Goal: Find specific page/section: Find specific page/section

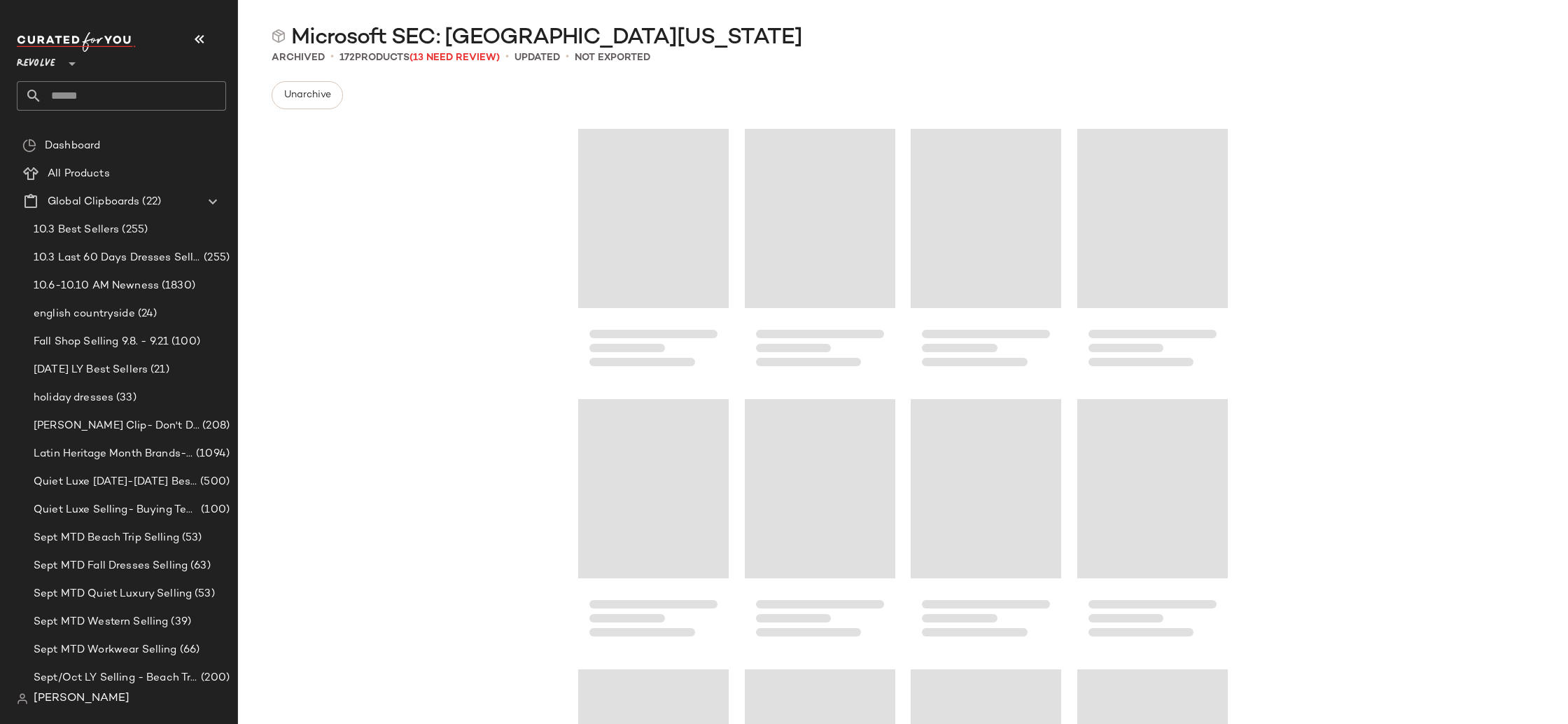
click at [52, 72] on span "Revolve" at bounding box center [36, 60] width 39 height 25
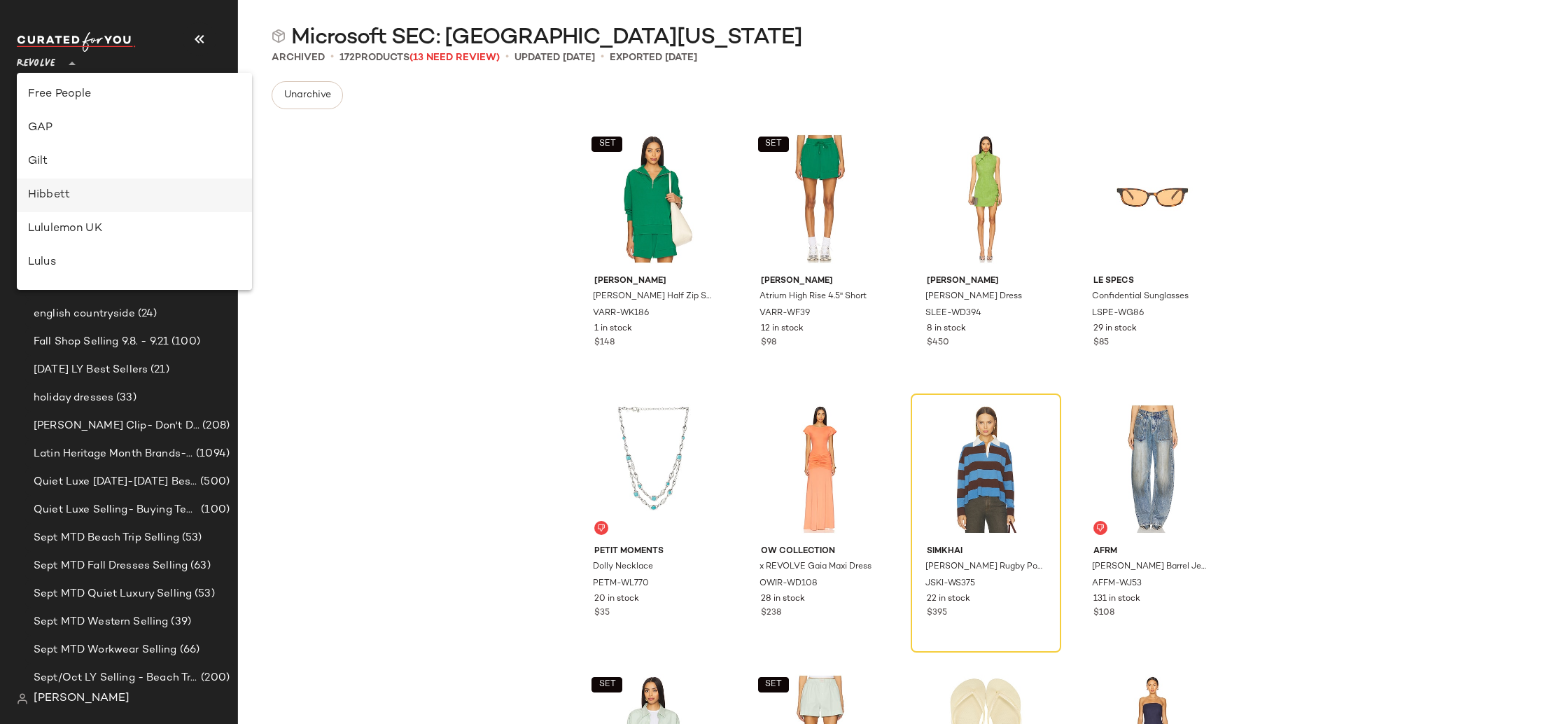
scroll to position [298, 0]
click at [119, 138] on div "GAP" at bounding box center [134, 133] width 213 height 17
type input "**"
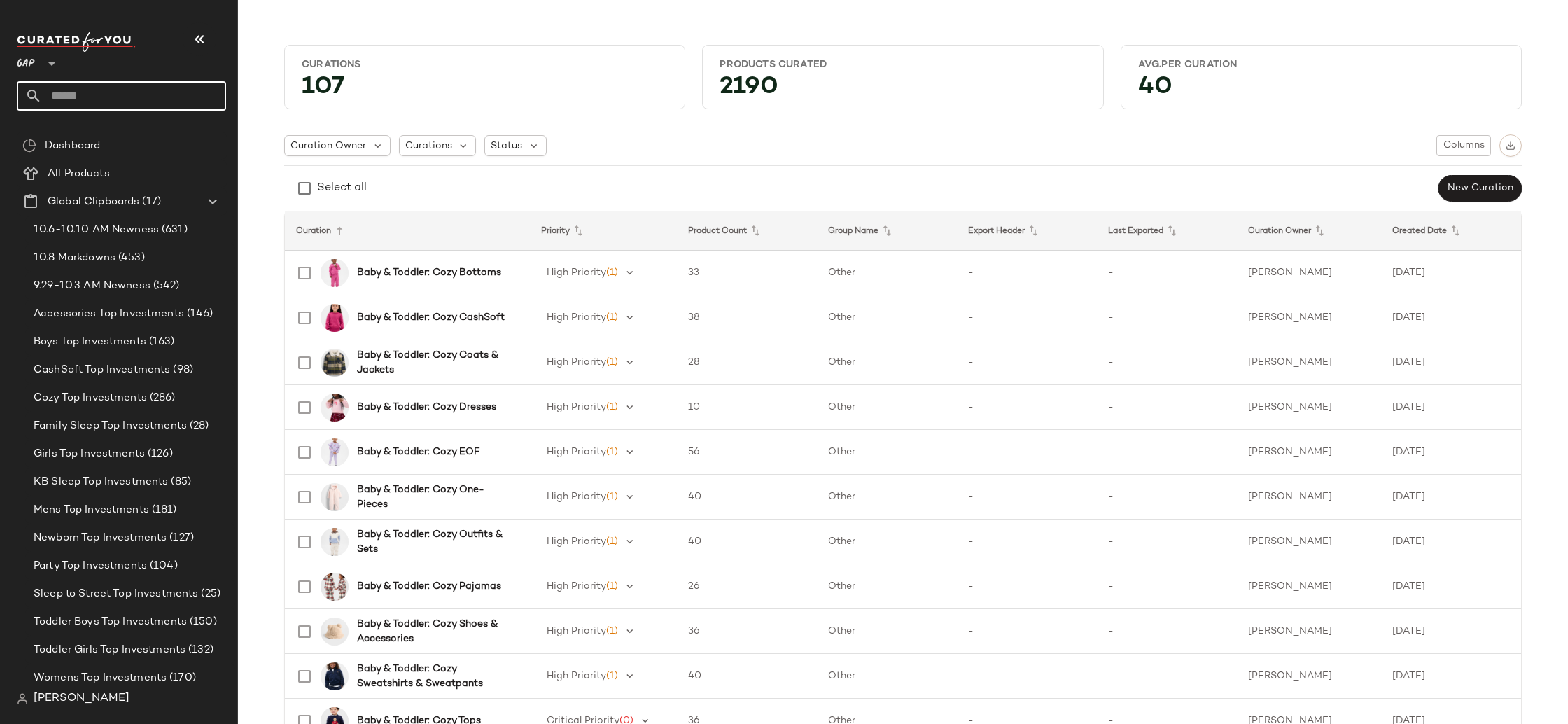
click at [63, 102] on input "text" at bounding box center [134, 96] width 184 height 30
type input "****"
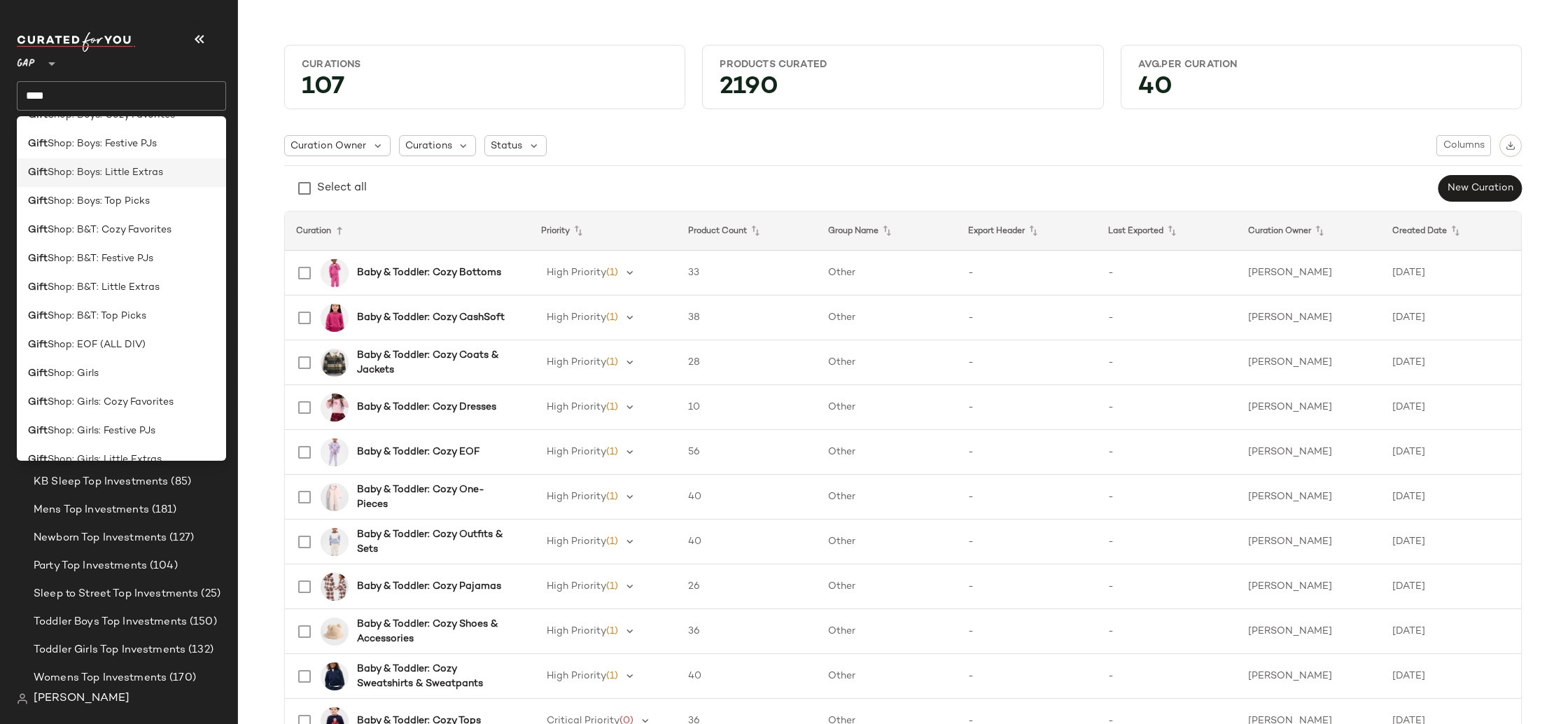
scroll to position [93, 0]
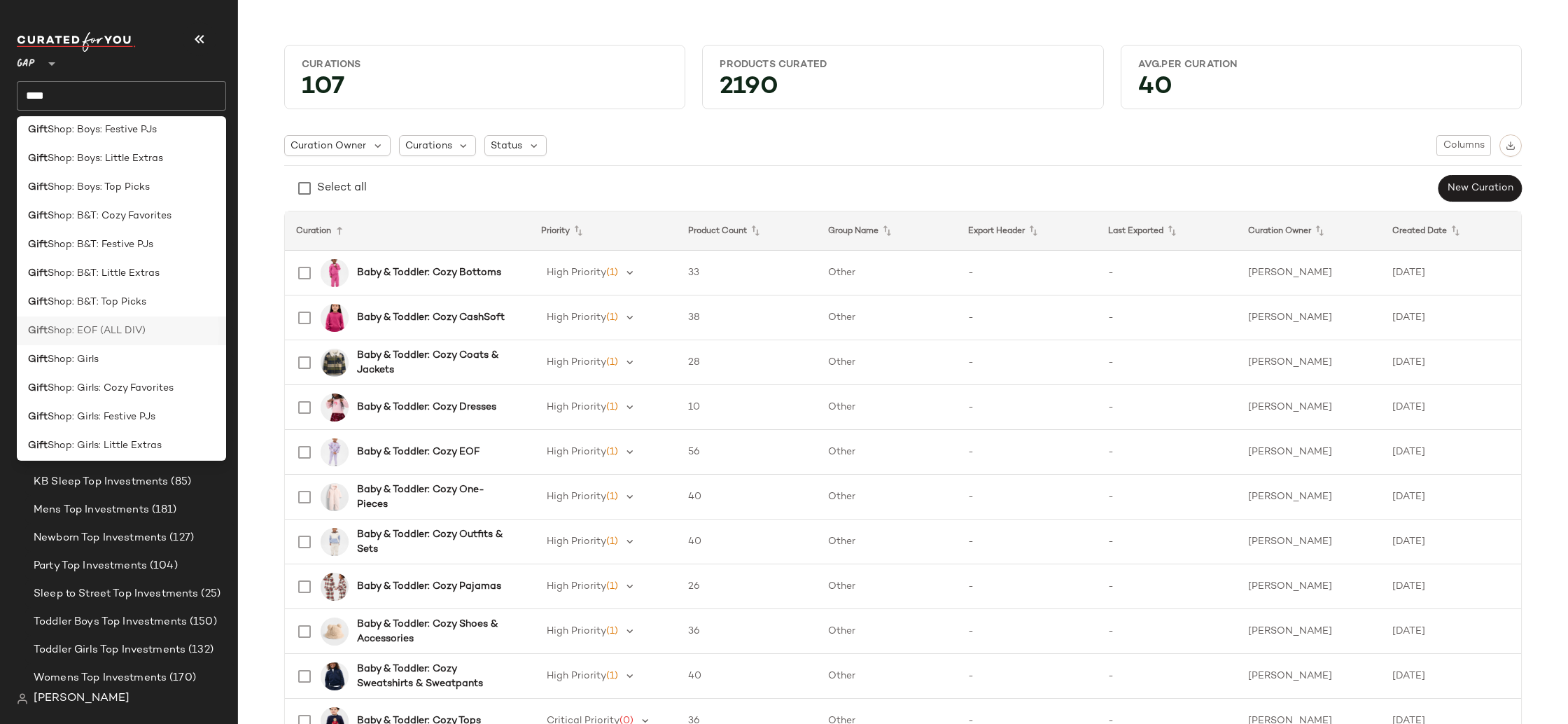
click at [162, 329] on div "Gift Shop: EOF (ALL DIV)" at bounding box center [122, 331] width 187 height 15
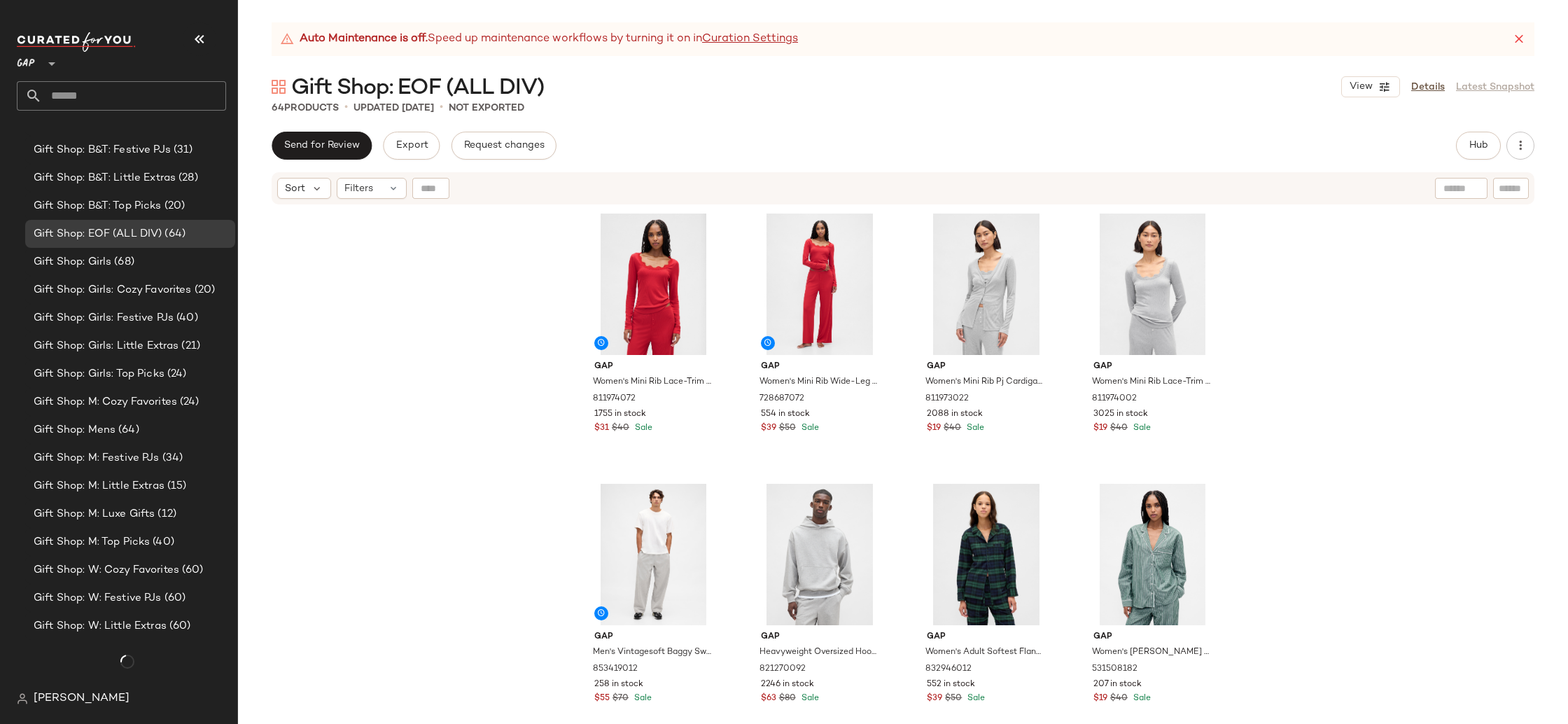
scroll to position [1480, 0]
click at [162, 467] on div "Gift Shop: M: Festive PJs (34)" at bounding box center [130, 458] width 210 height 28
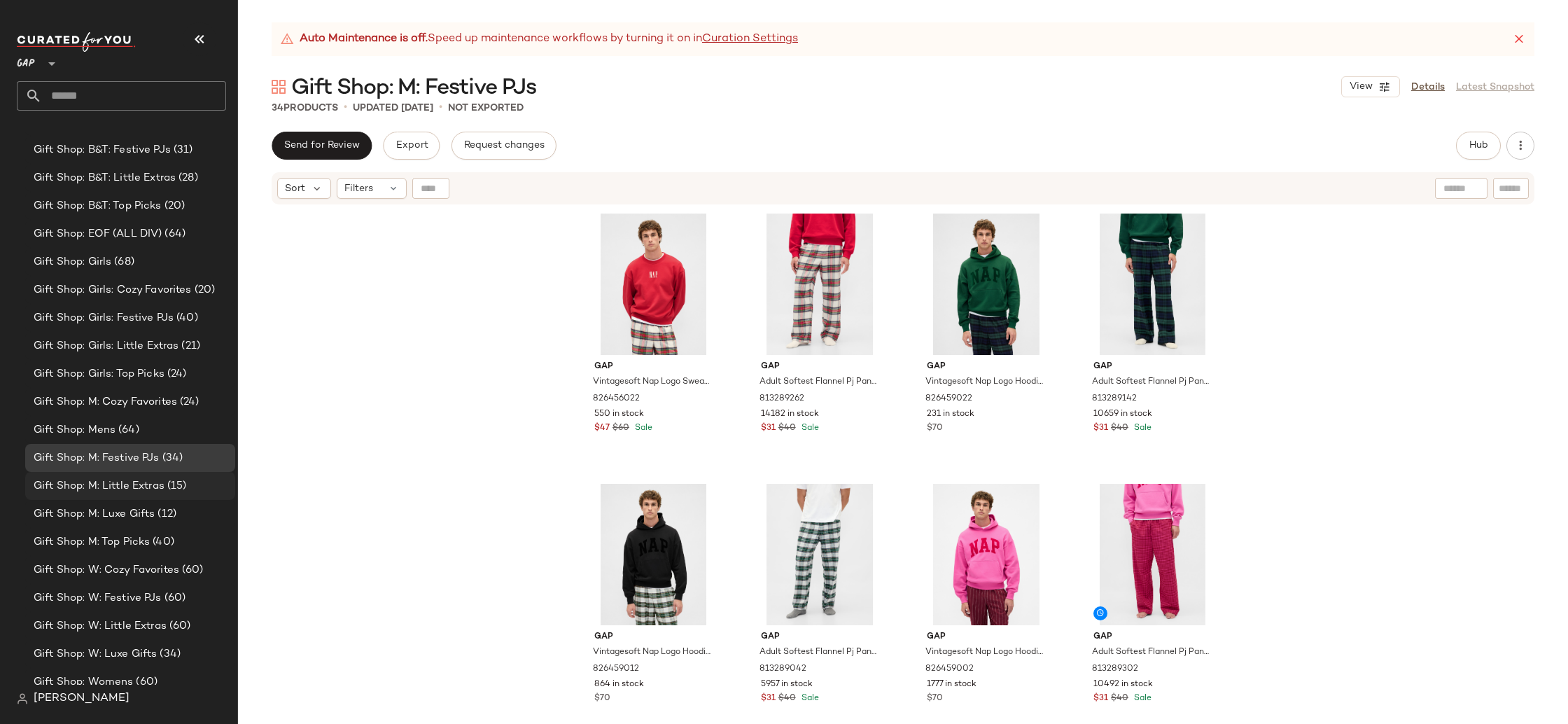
click at [168, 498] on div "Gift Shop: M: Little Extras (15)" at bounding box center [130, 486] width 210 height 28
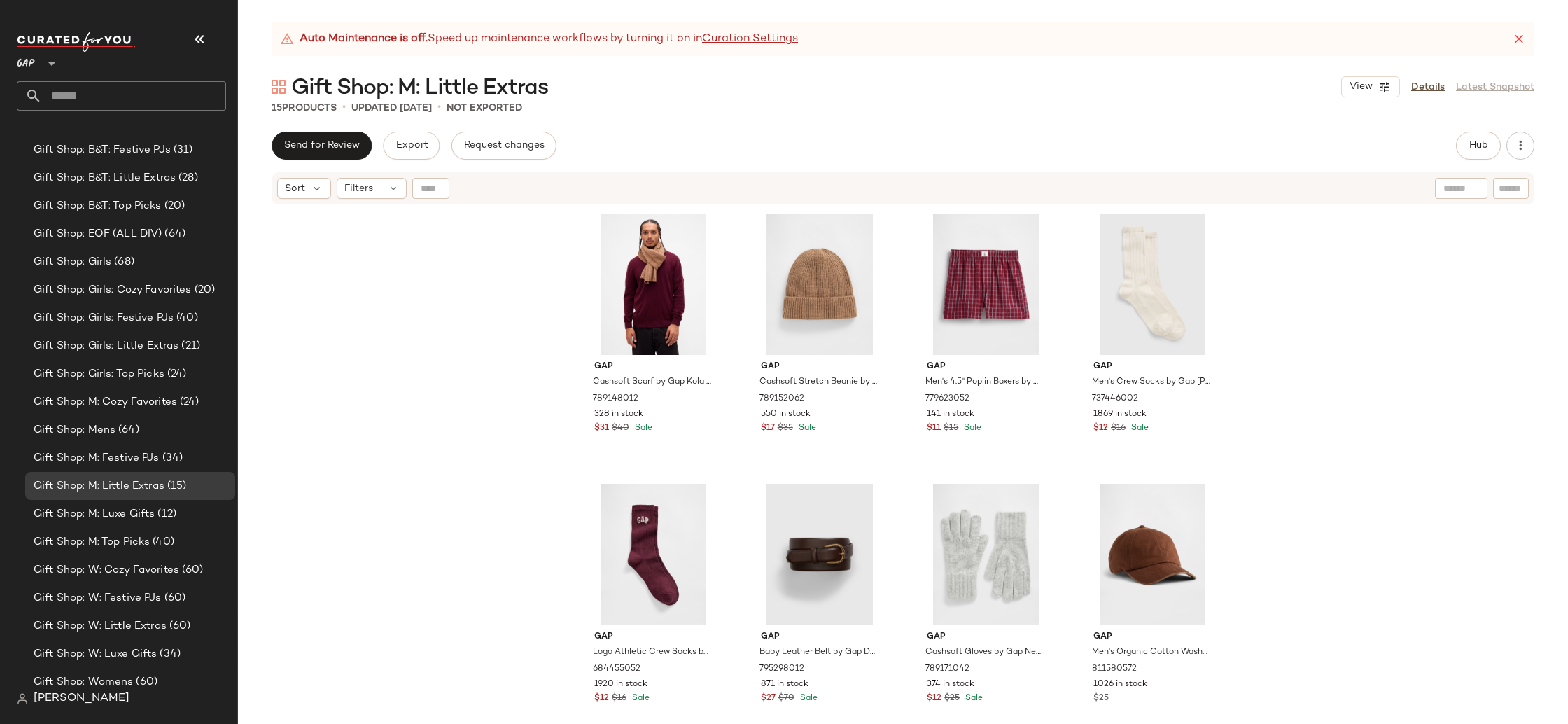
click at [1388, 599] on div "Gap Cashsoft Scarf by Gap Kola Nut One Size 789148012 328 in stock $31 $40 Sale…" at bounding box center [903, 483] width 1330 height 553
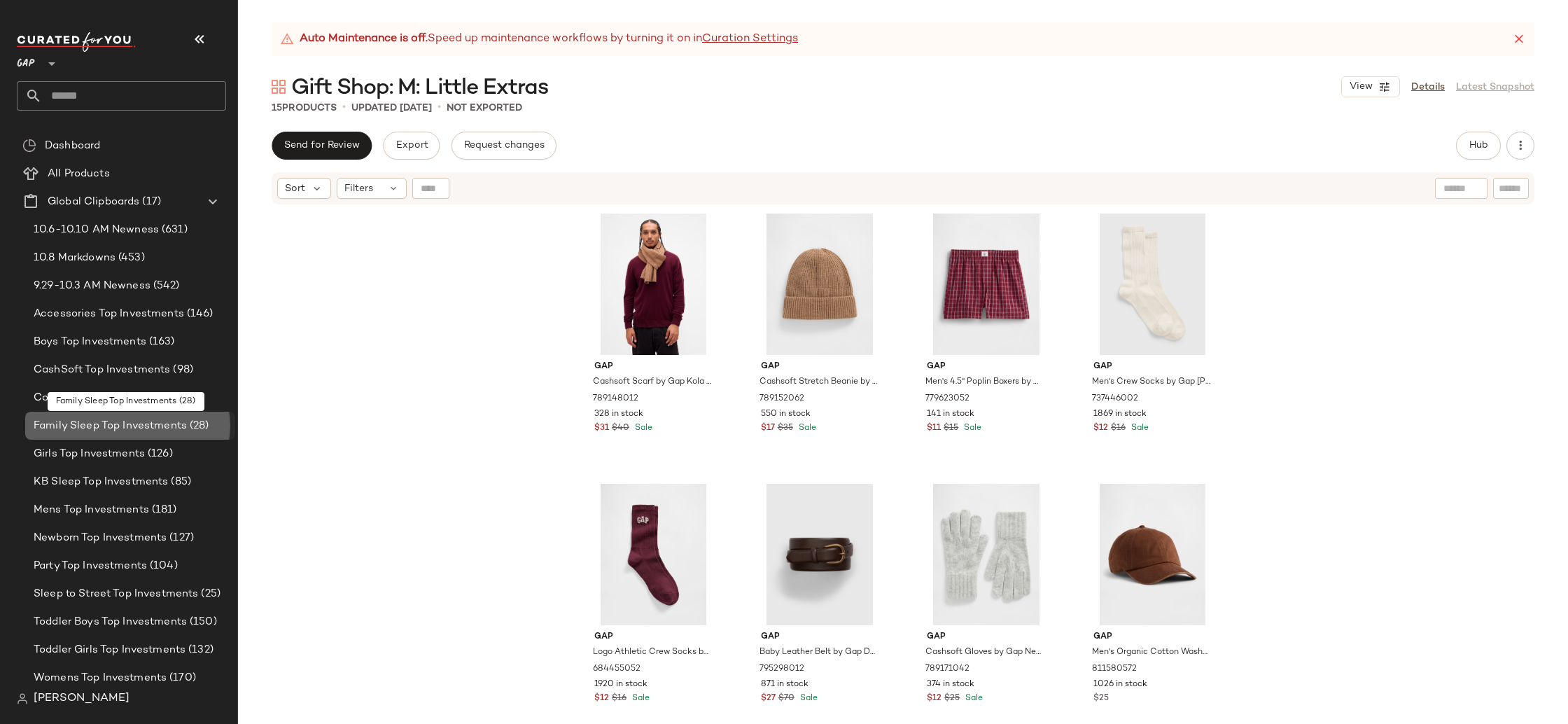
click at [194, 435] on div "Family Sleep Top Investments (28)" at bounding box center [130, 426] width 210 height 28
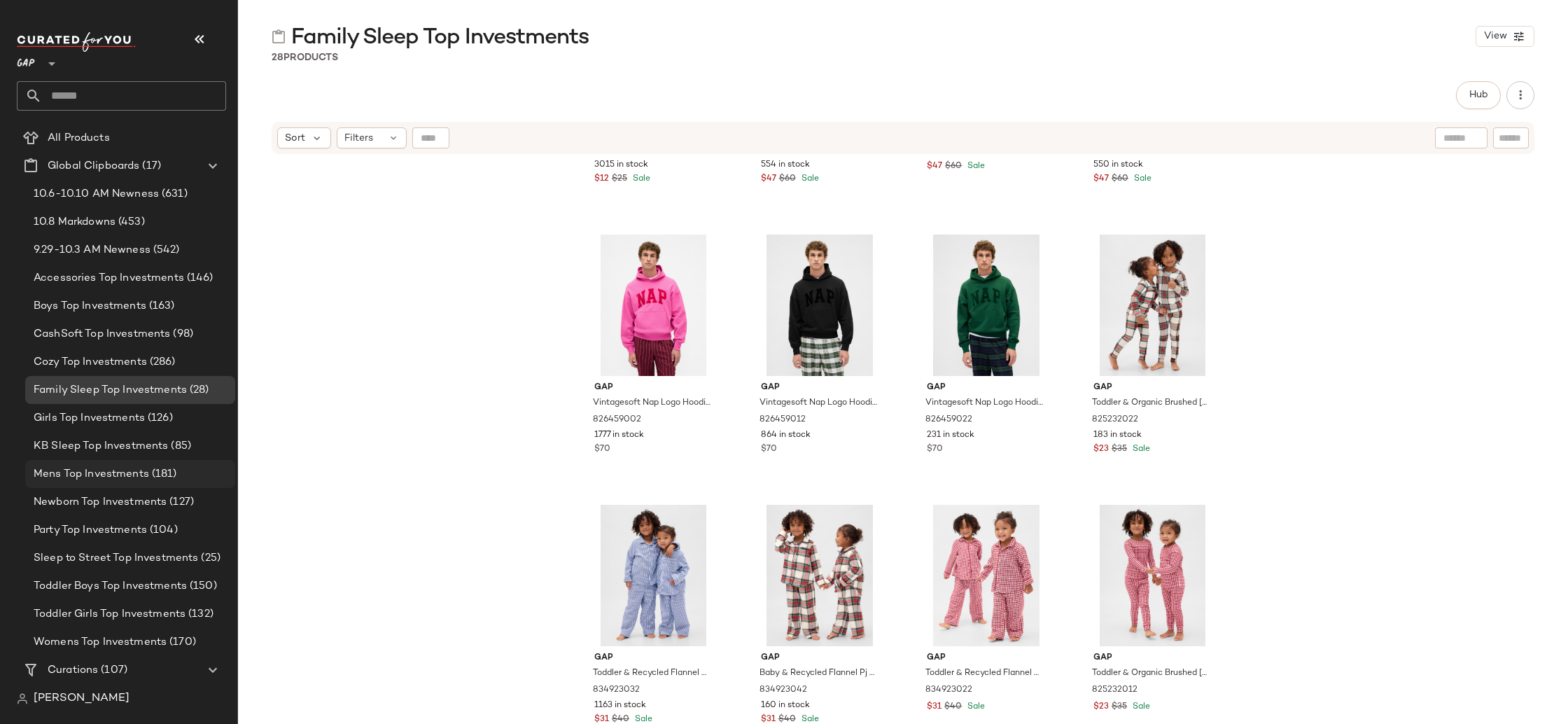
scroll to position [134, 0]
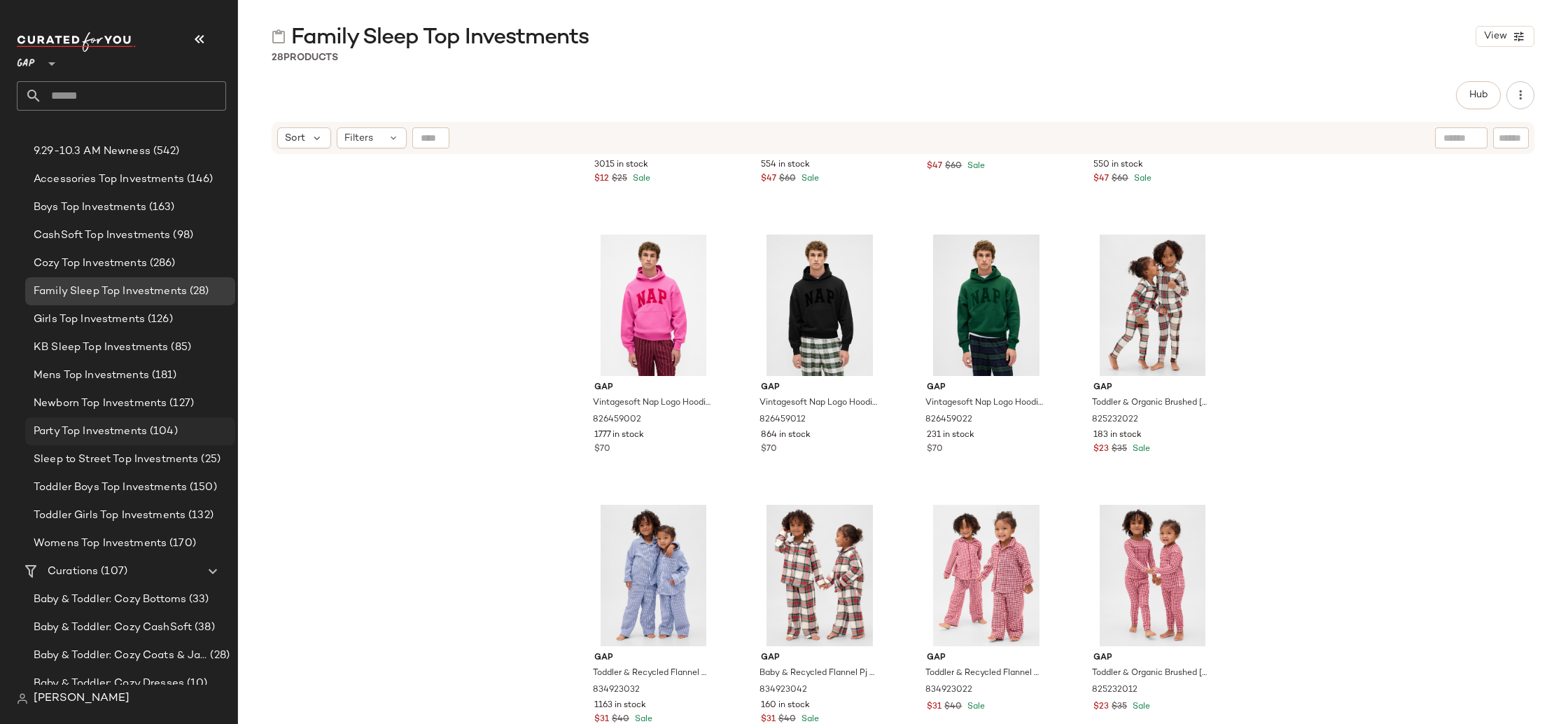
click at [174, 430] on span "(104)" at bounding box center [162, 432] width 31 height 16
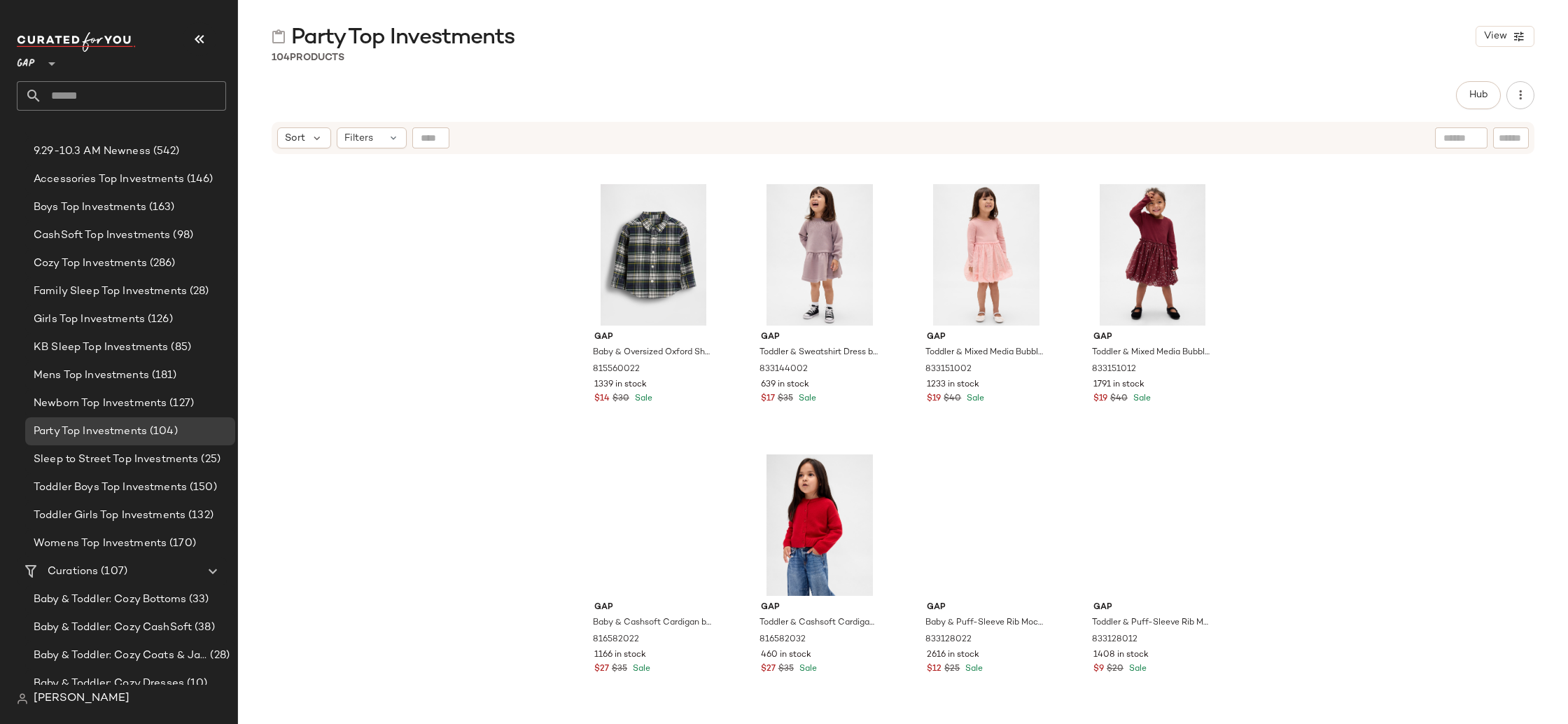
scroll to position [3907, 0]
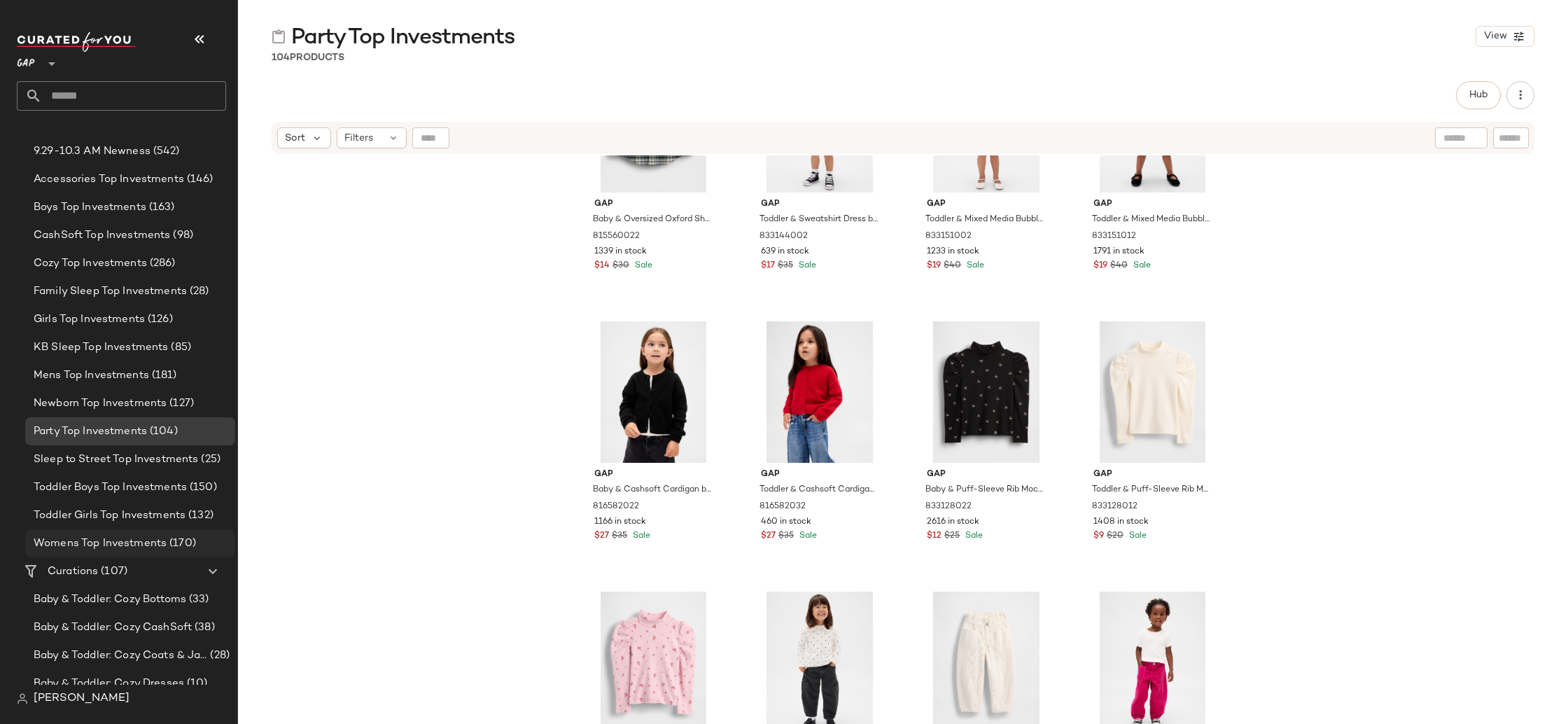
click at [193, 544] on div "Womens Top Investments (170)" at bounding box center [130, 544] width 200 height 16
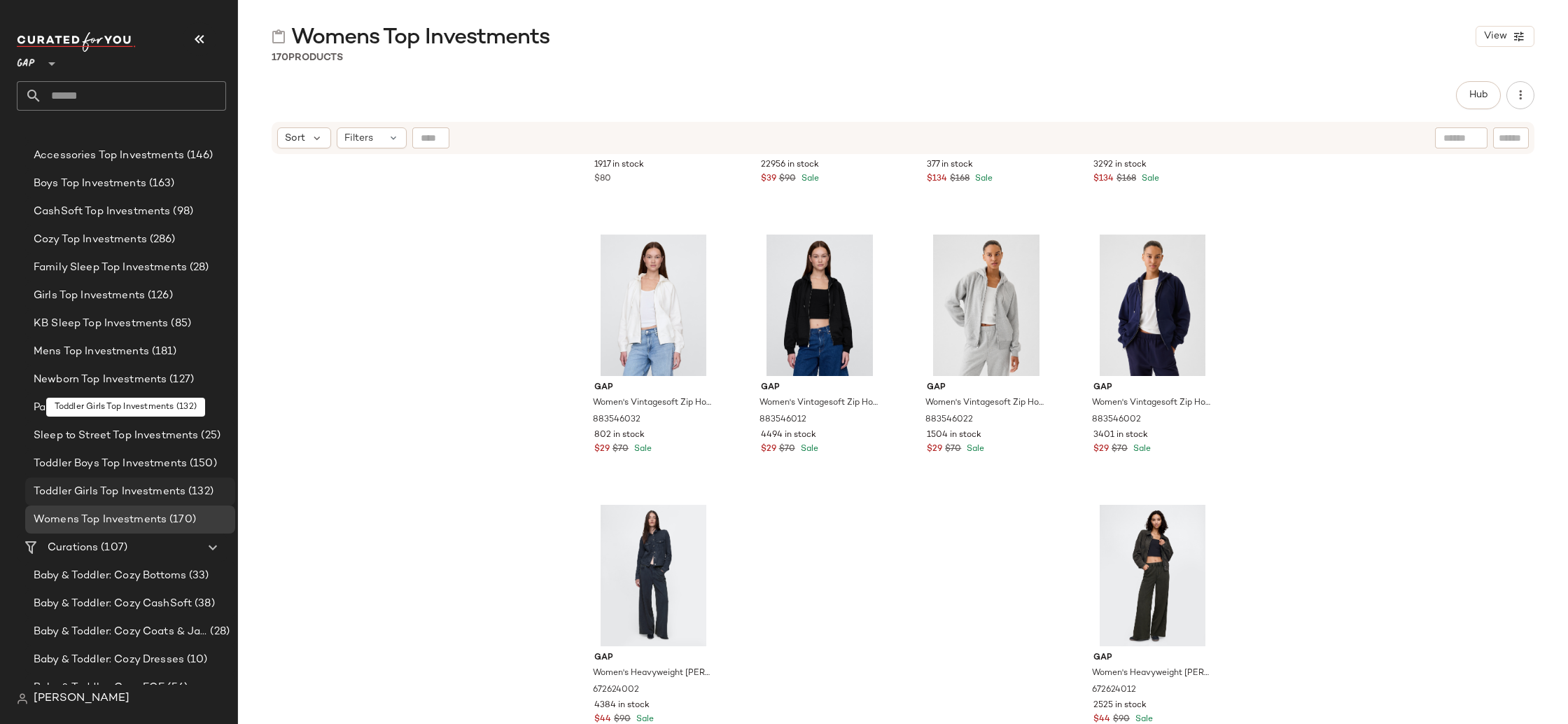
scroll to position [132, 0]
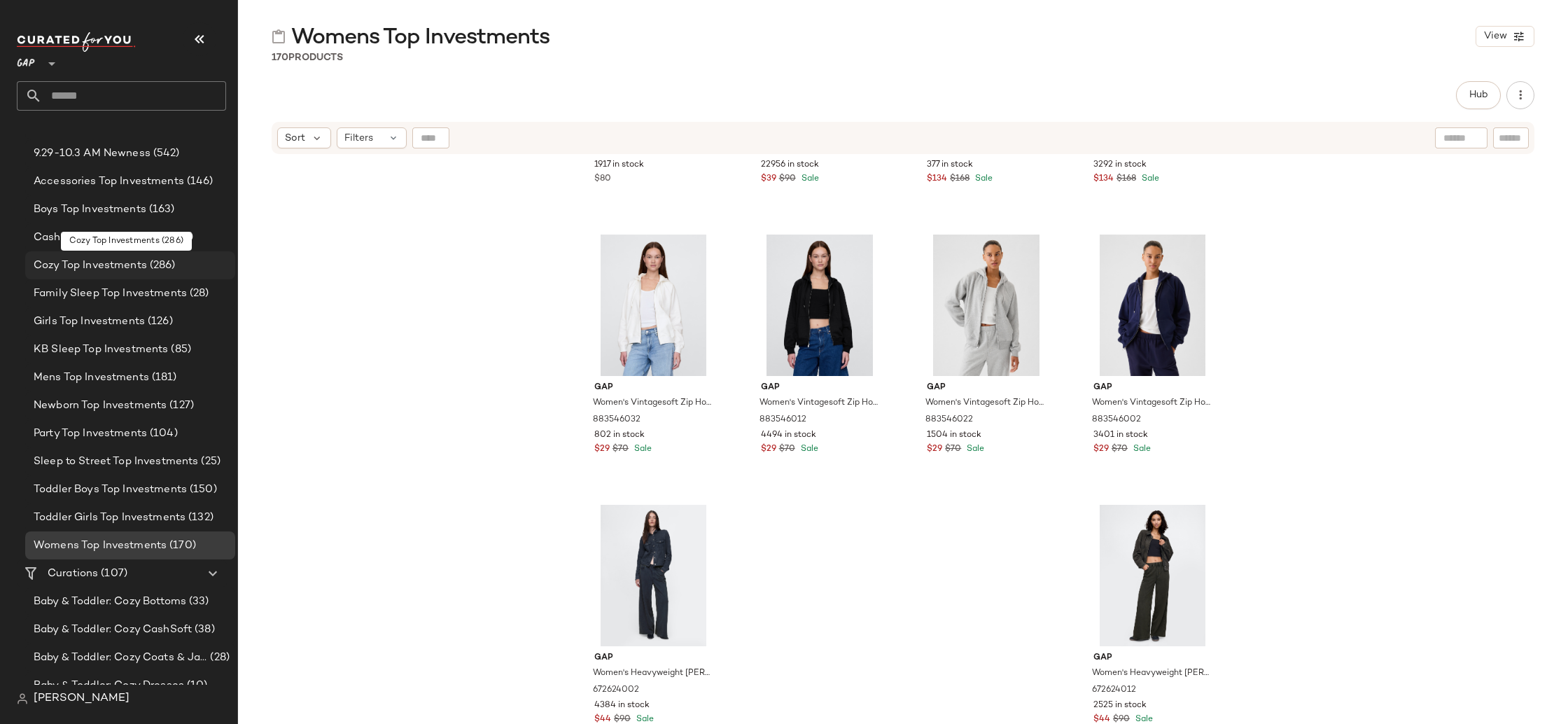
click at [163, 261] on span "(286)" at bounding box center [161, 266] width 29 height 16
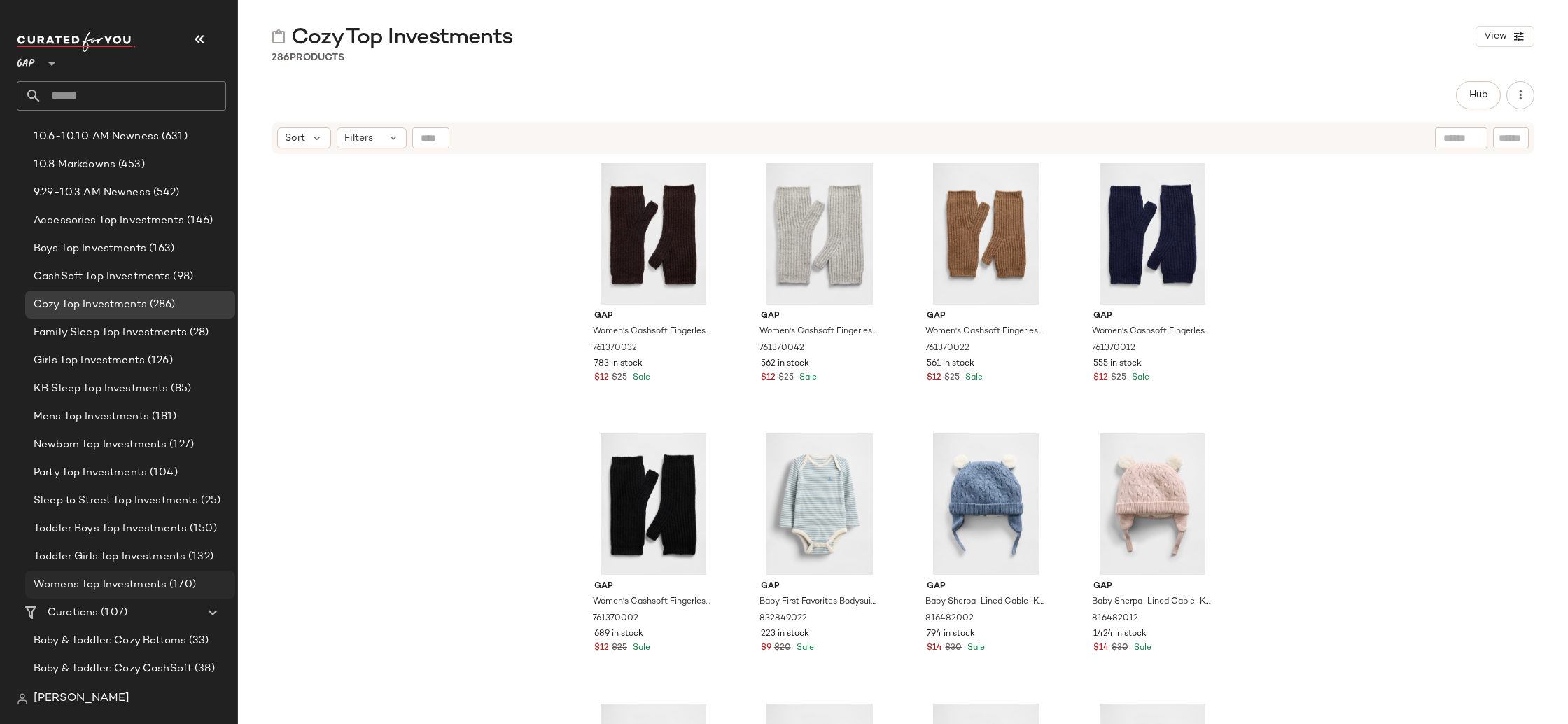
click at [156, 585] on span "Womens Top Investments" at bounding box center [99, 585] width 133 height 16
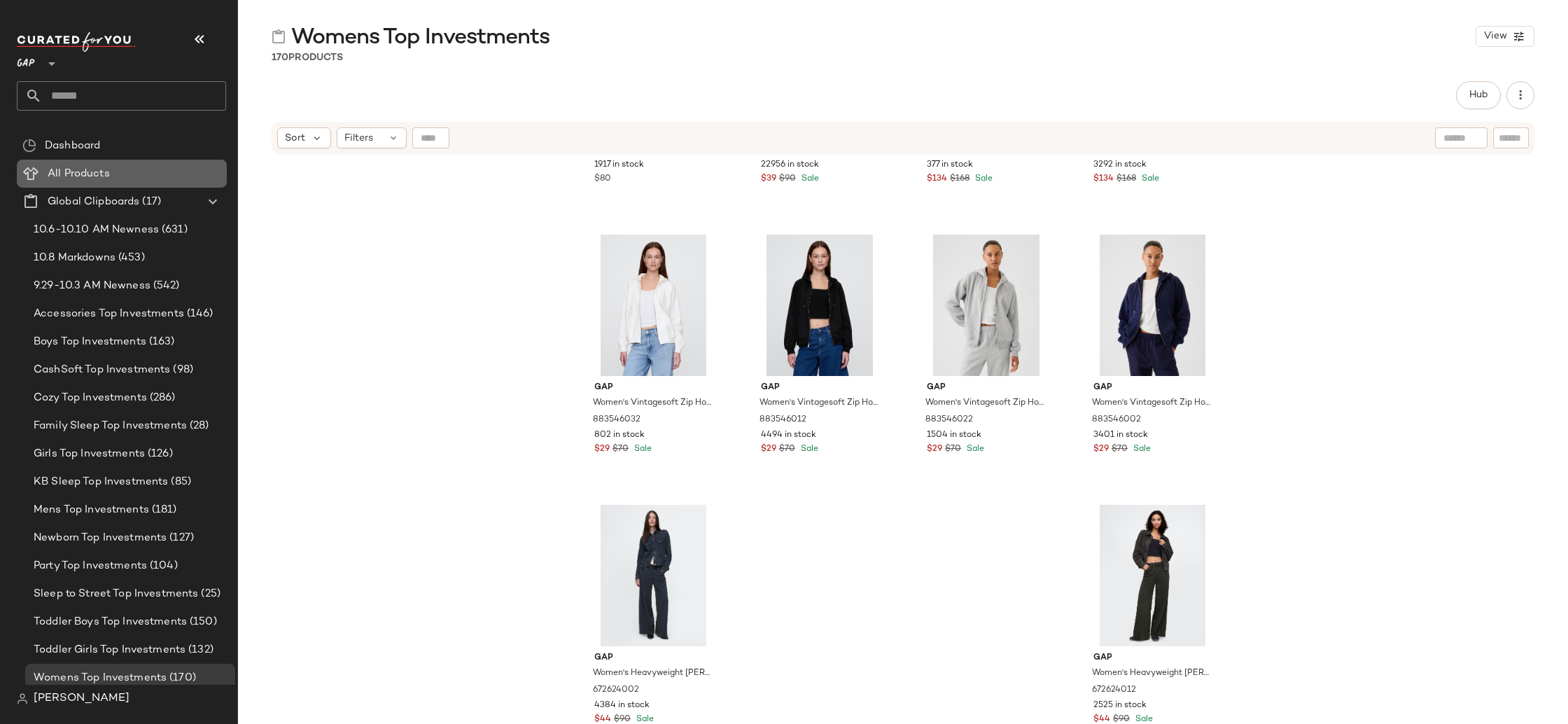
drag, startPoint x: 122, startPoint y: 180, endPoint x: 115, endPoint y: 185, distance: 8.6
click at [122, 180] on div "All Products" at bounding box center [133, 174] width 178 height 16
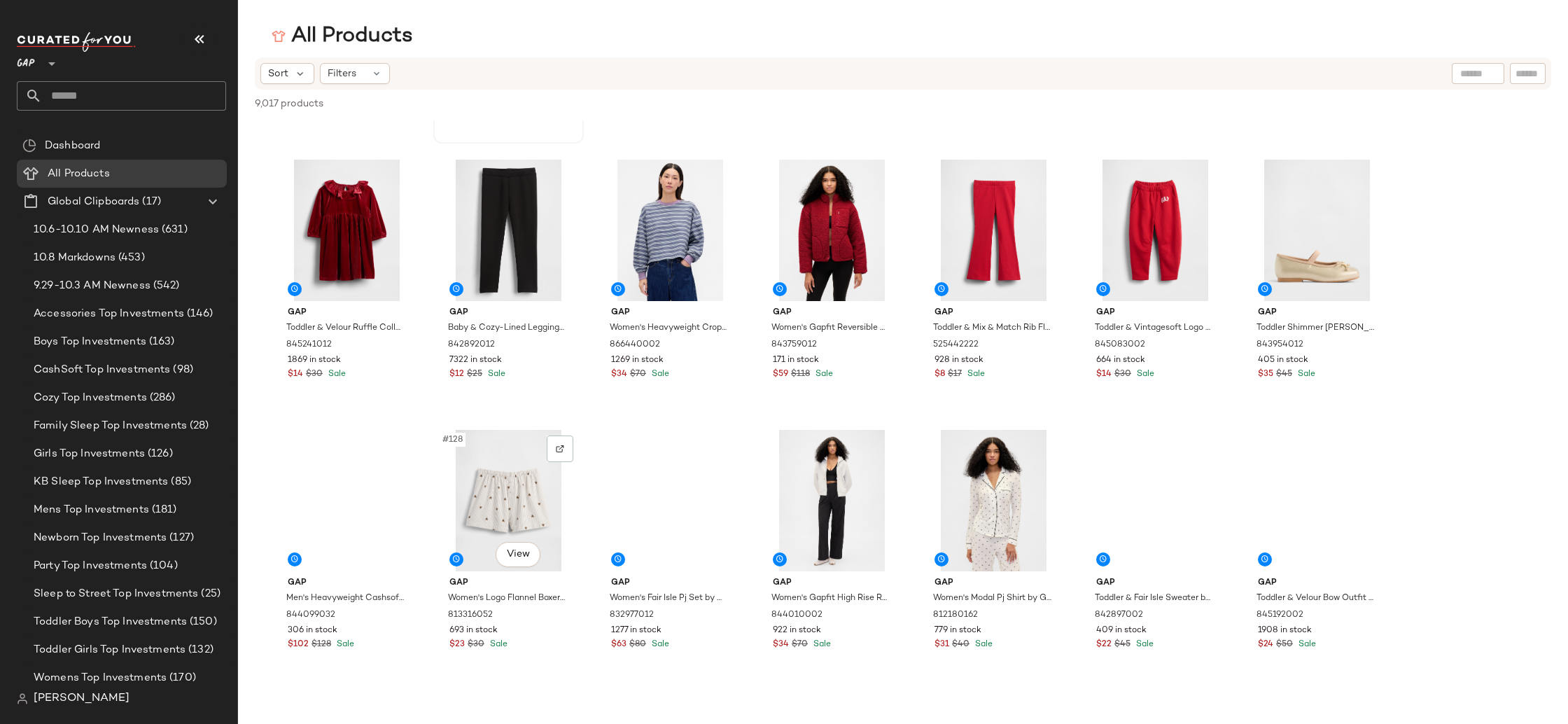
scroll to position [4618, 0]
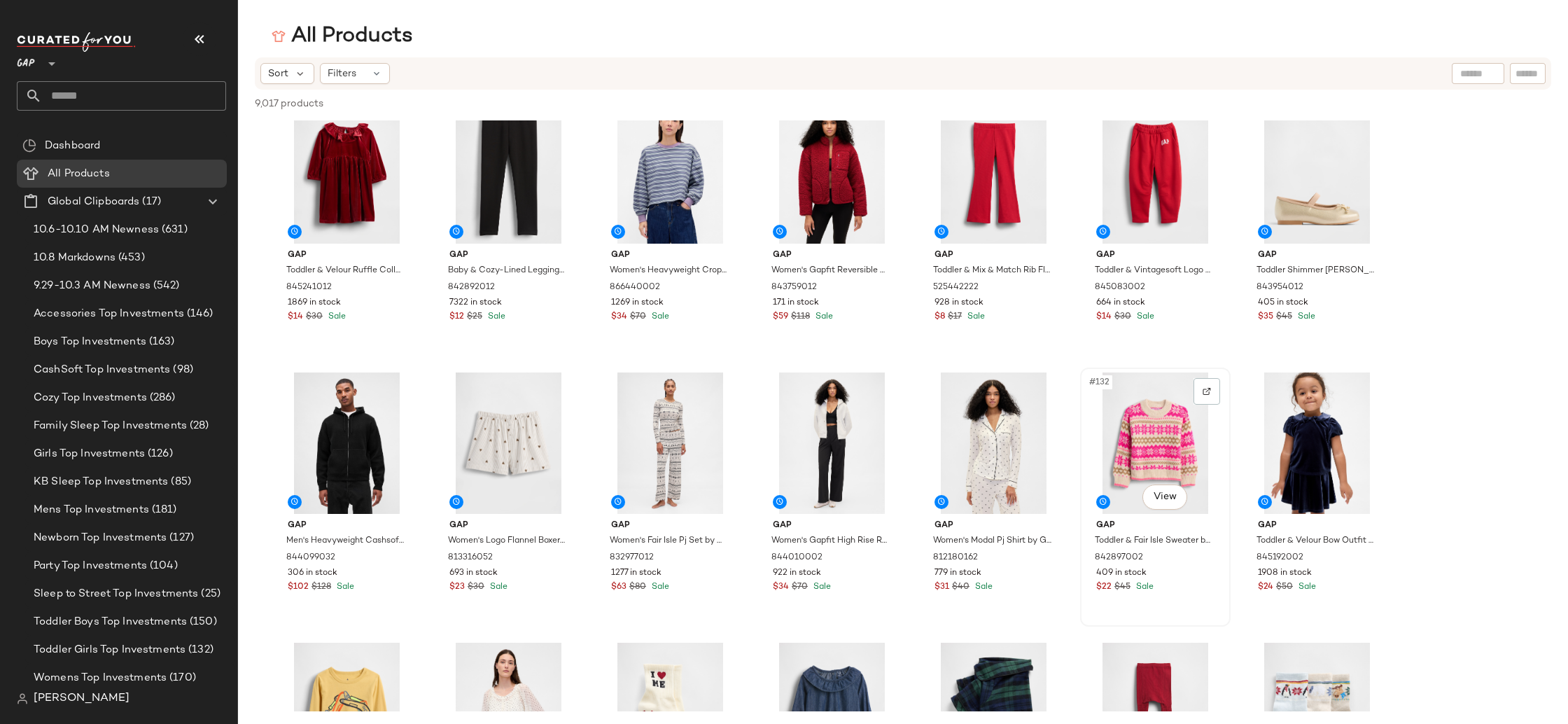
click at [1153, 450] on div "#132 View" at bounding box center [1156, 443] width 141 height 142
click at [1208, 559] on img "button" at bounding box center [1205, 558] width 8 height 8
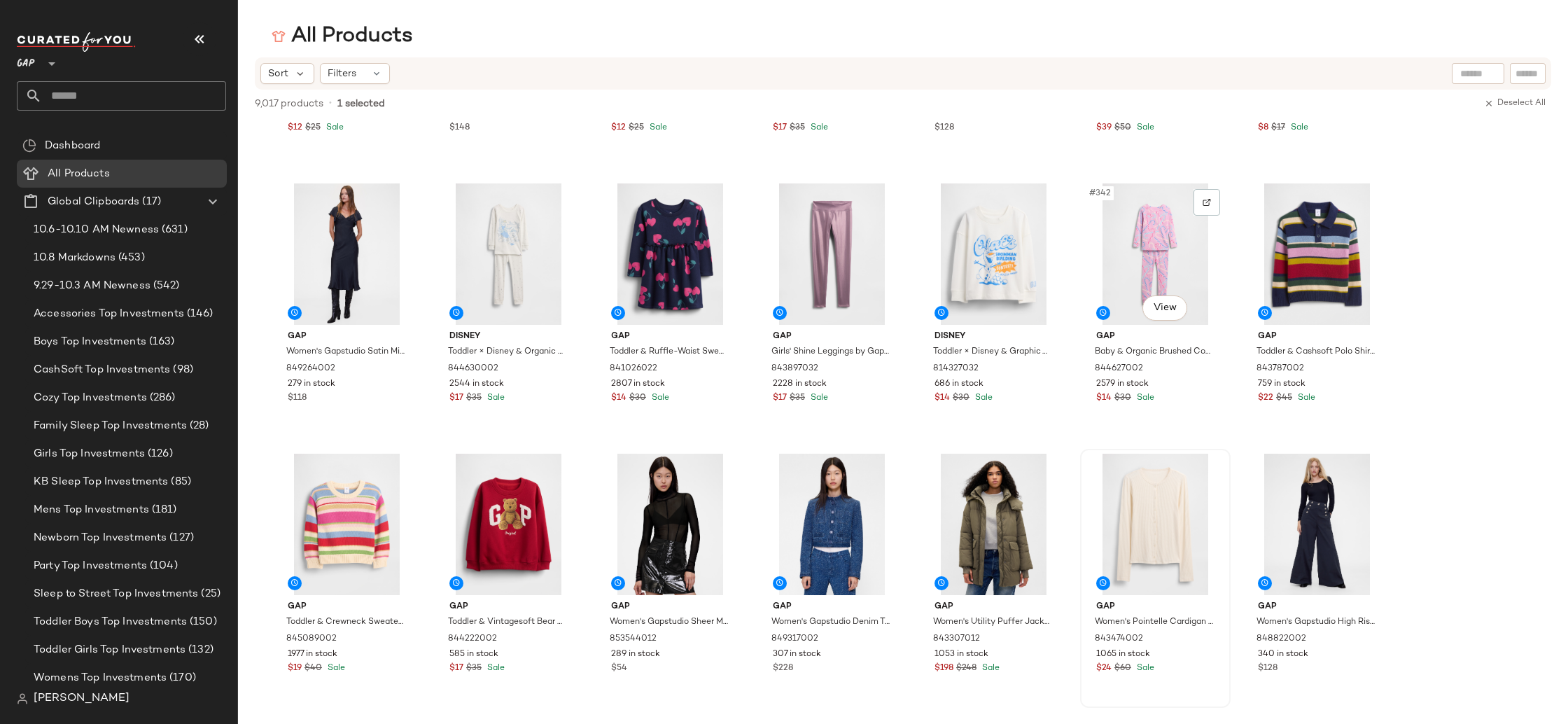
scroll to position [13075, 0]
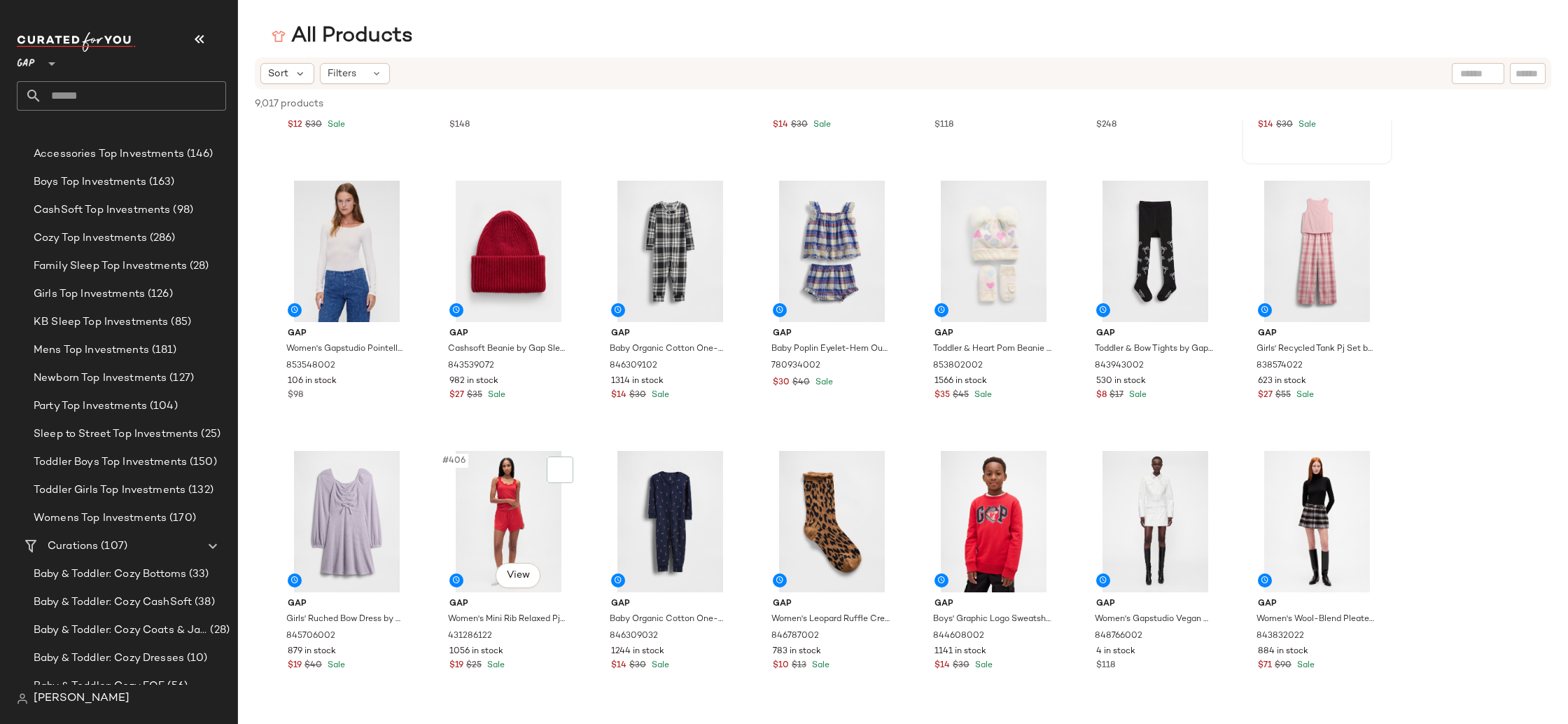
scroll to position [15106, 0]
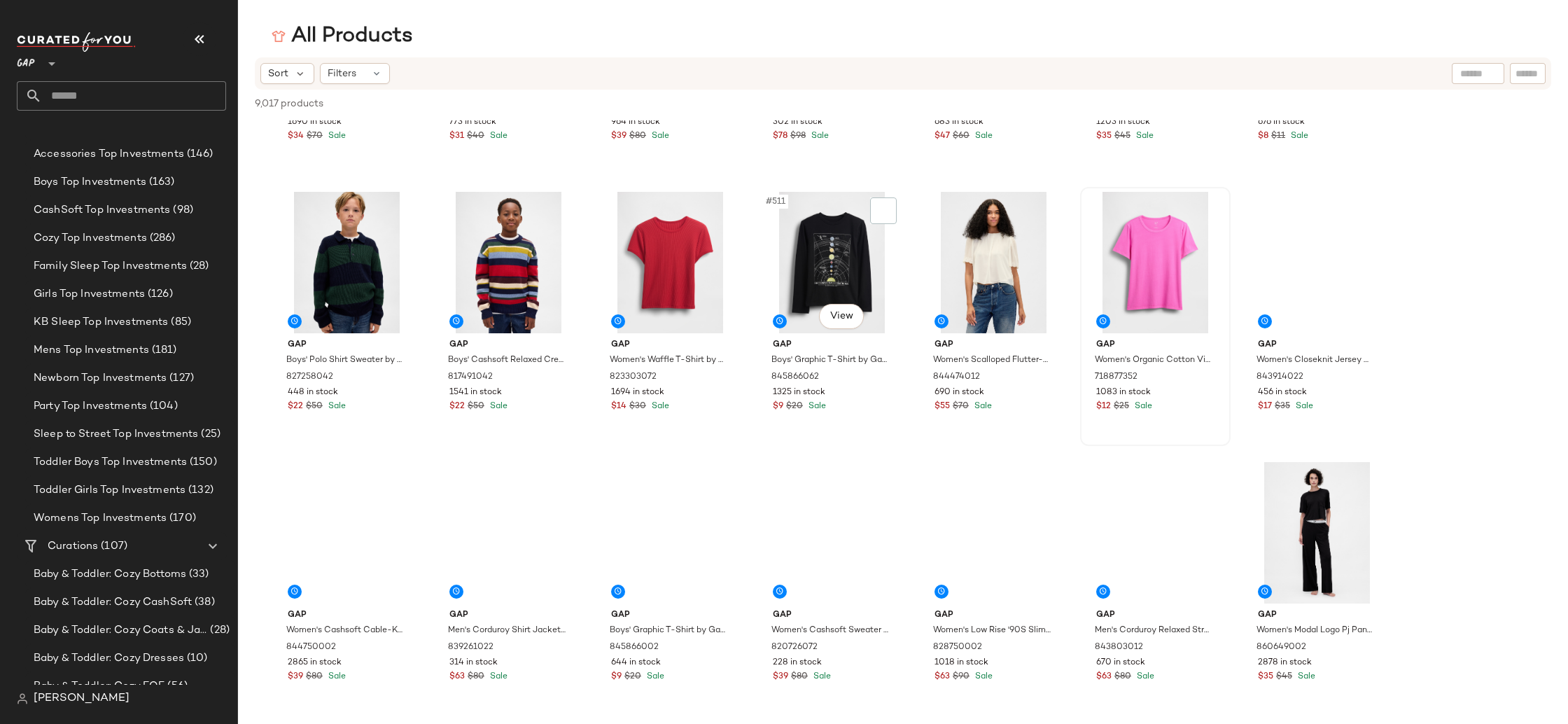
scroll to position [18622, 0]
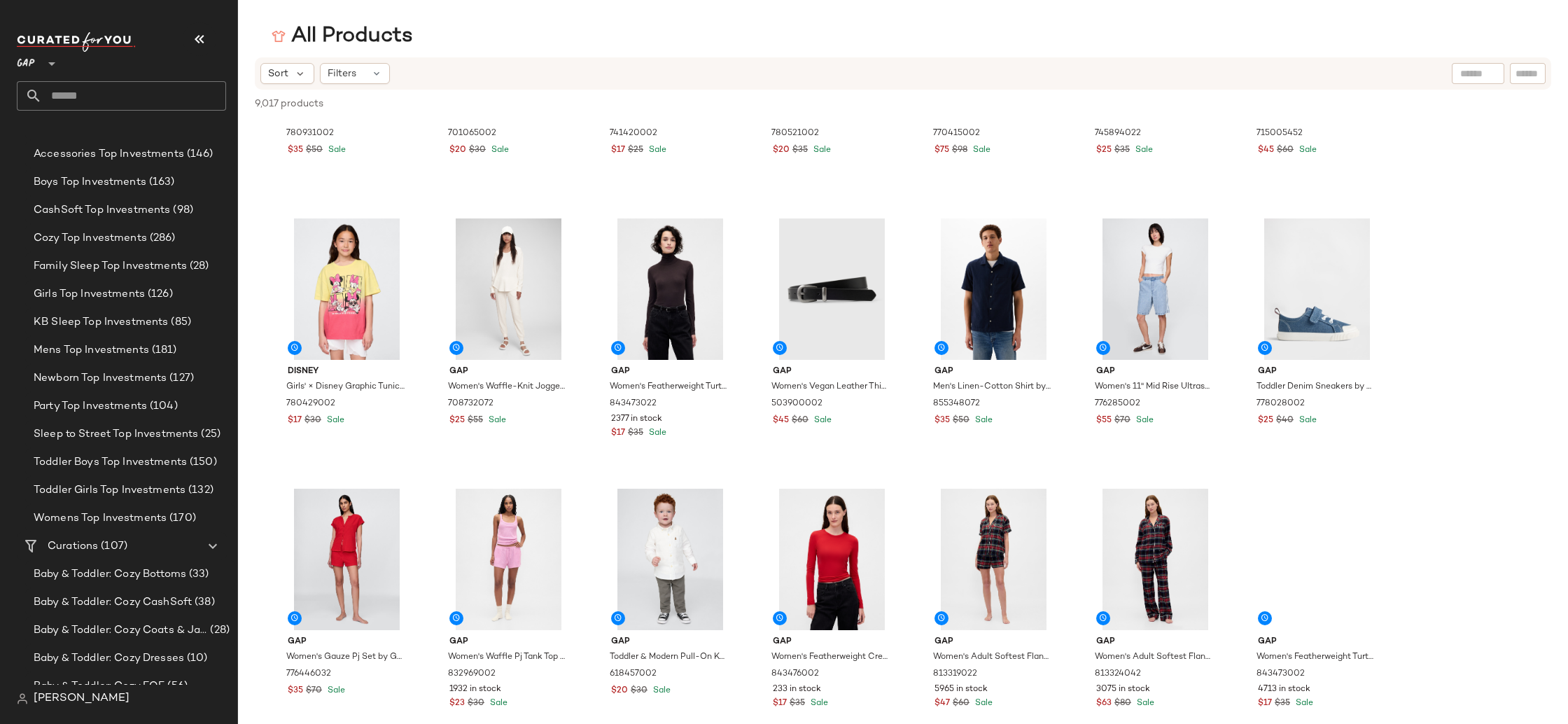
scroll to position [21868, 0]
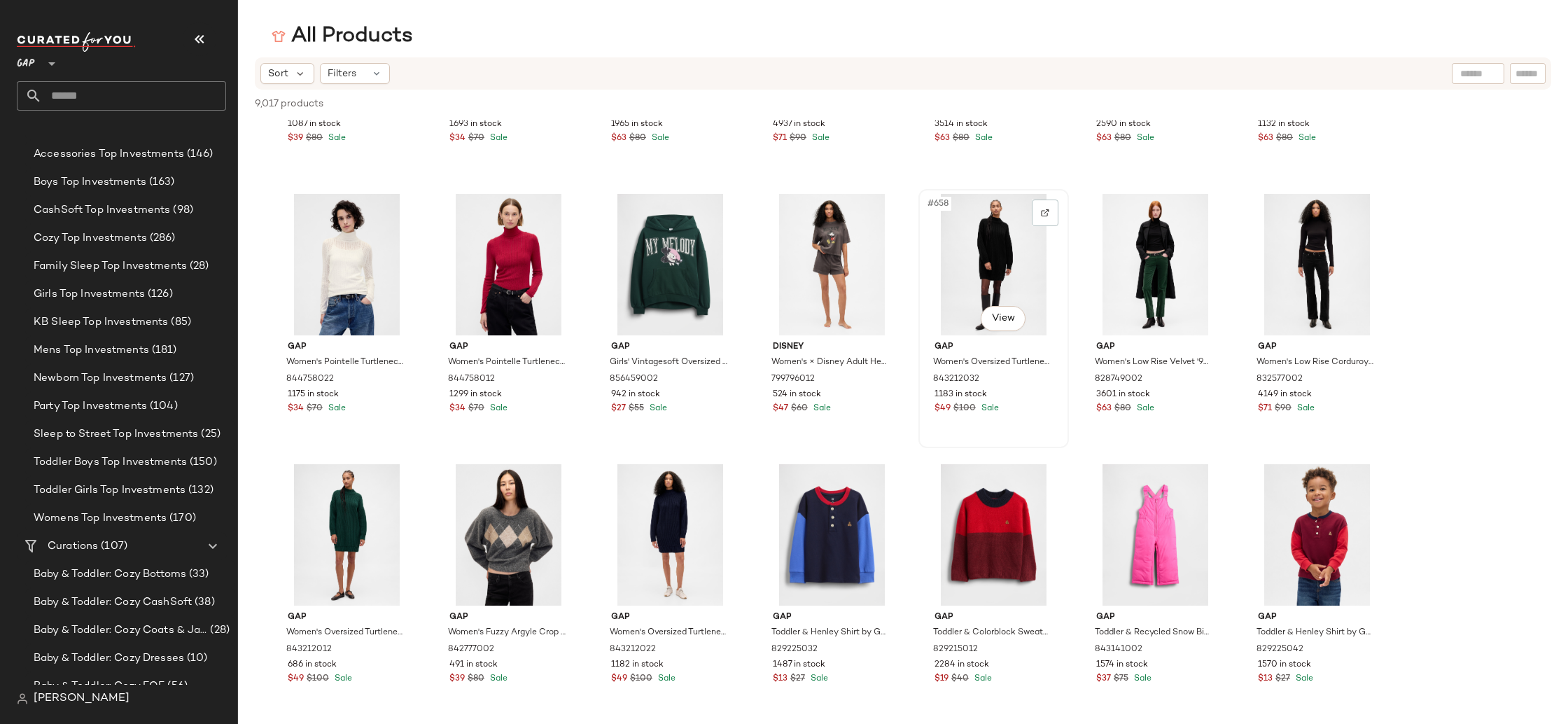
scroll to position [23715, 0]
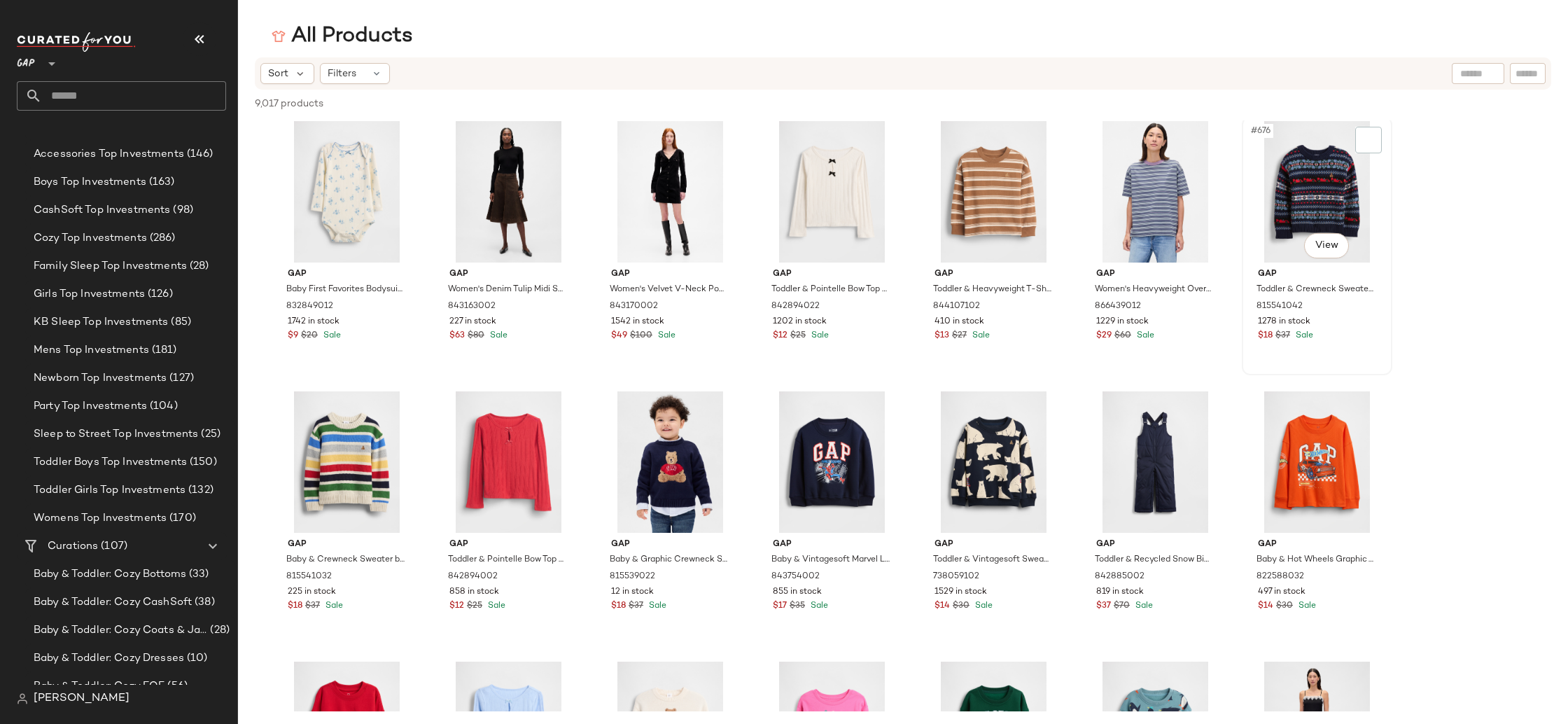
click at [418, 171] on div at bounding box center [347, 191] width 141 height 142
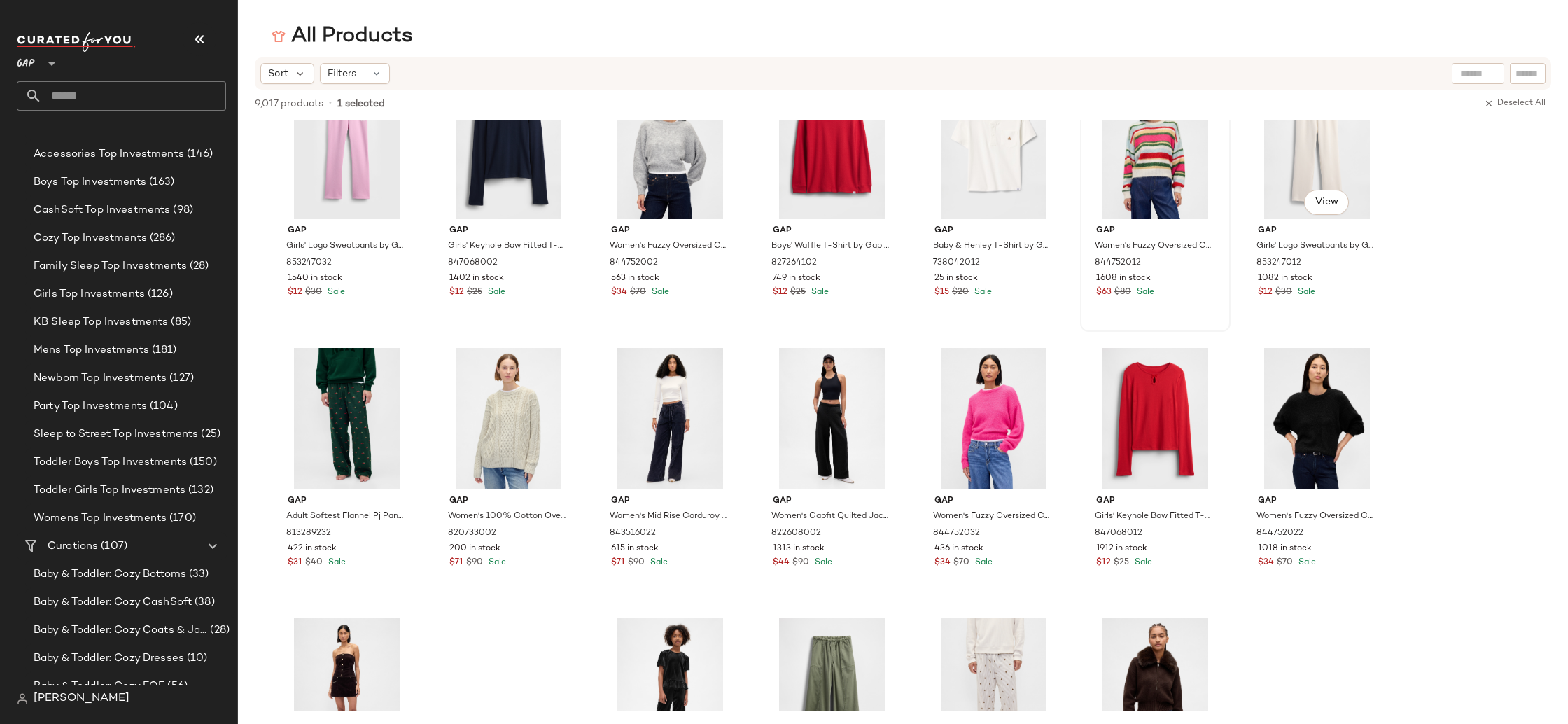
scroll to position [25486, 0]
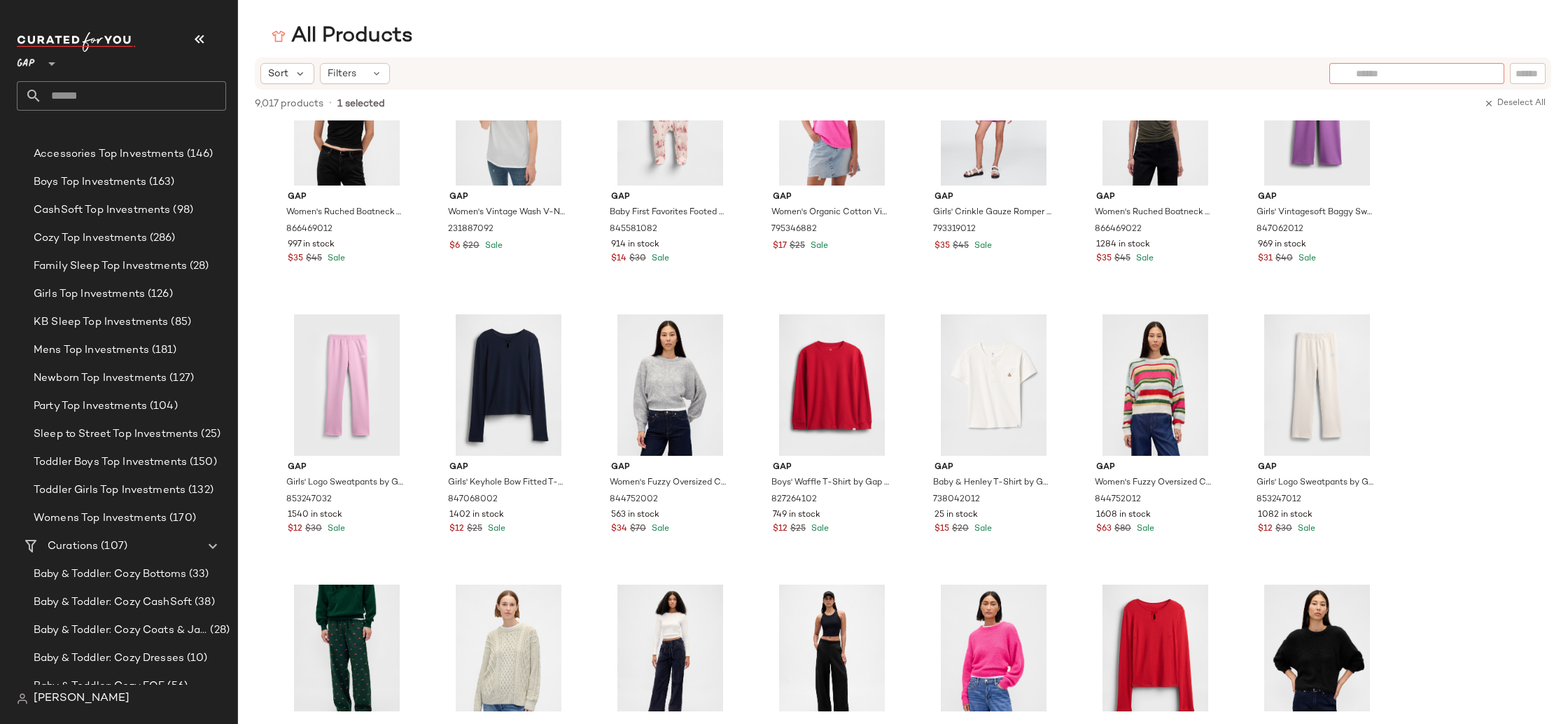
click at [1467, 77] on input "text" at bounding box center [1417, 74] width 122 height 15
type input "**********"
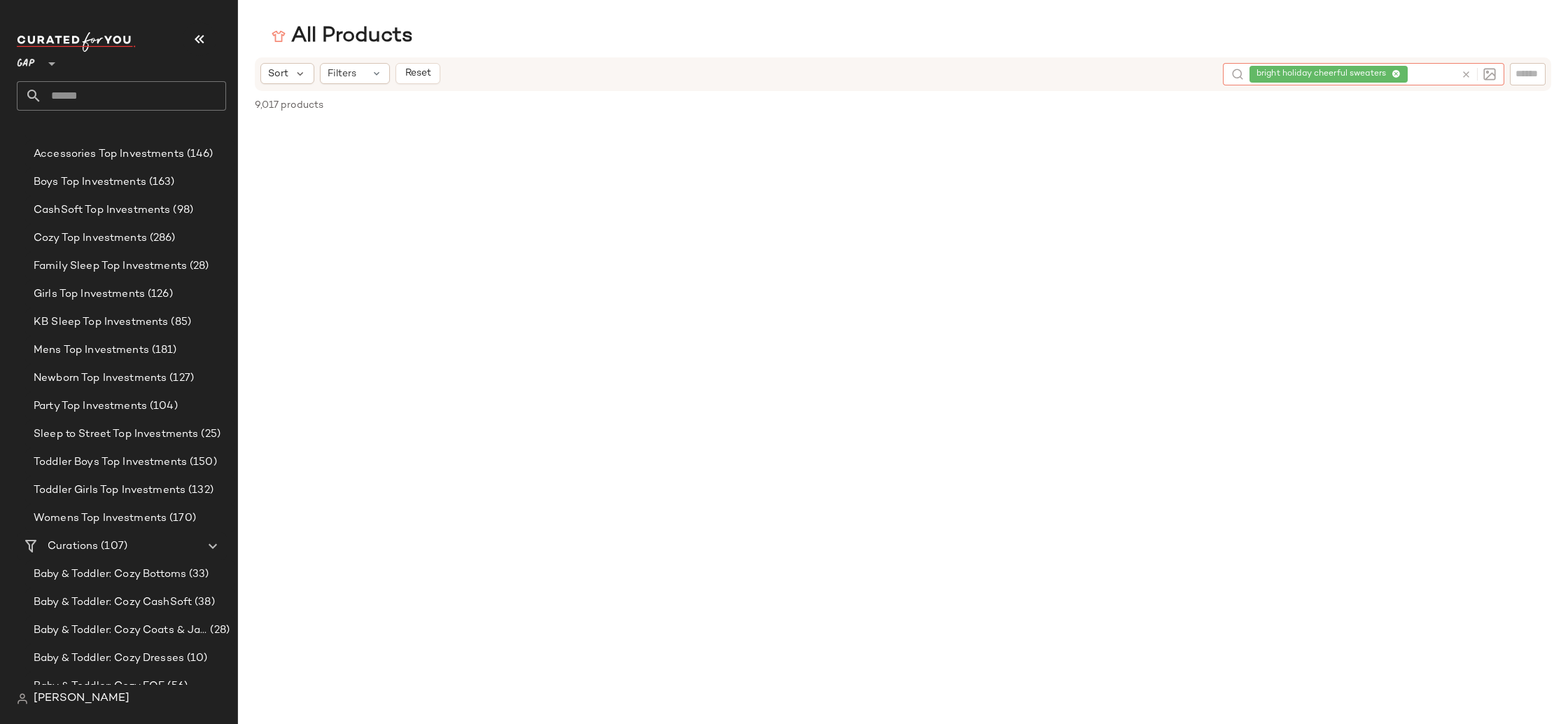
click at [1393, 75] on icon at bounding box center [1396, 74] width 9 height 9
click at [1386, 70] on input "text" at bounding box center [1417, 74] width 122 height 15
type input "**********"
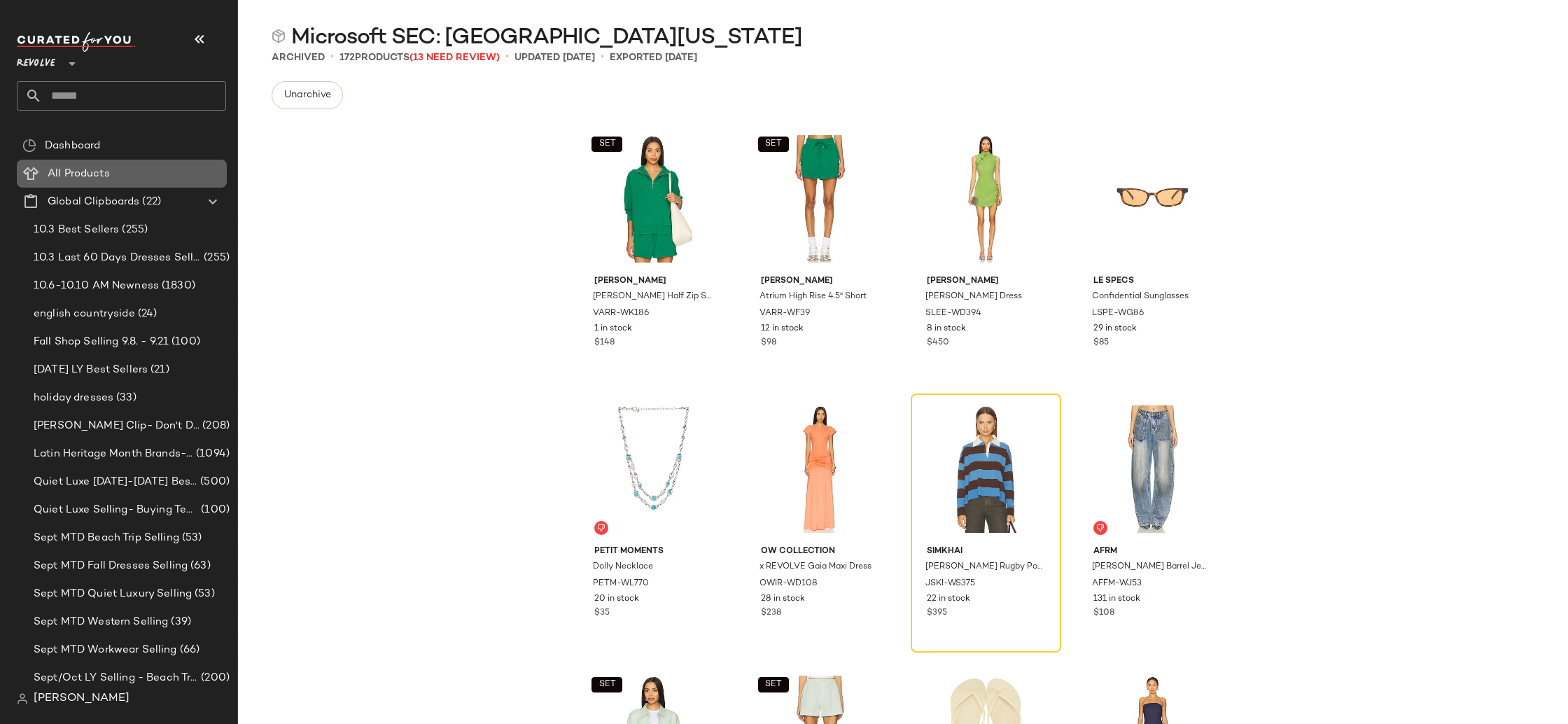
click at [128, 177] on div "All Products" at bounding box center [133, 174] width 178 height 16
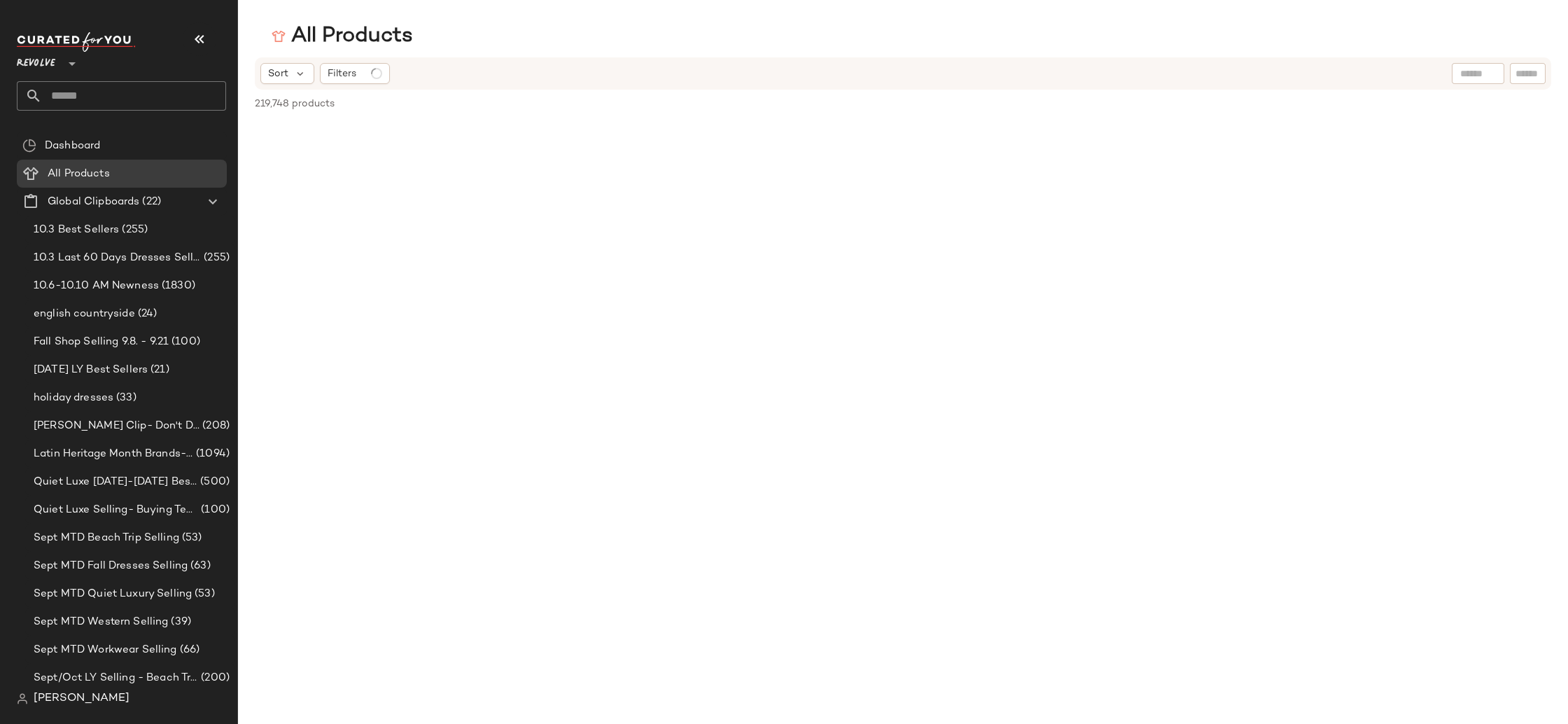
click at [1477, 80] on input "text" at bounding box center [1478, 74] width 36 height 15
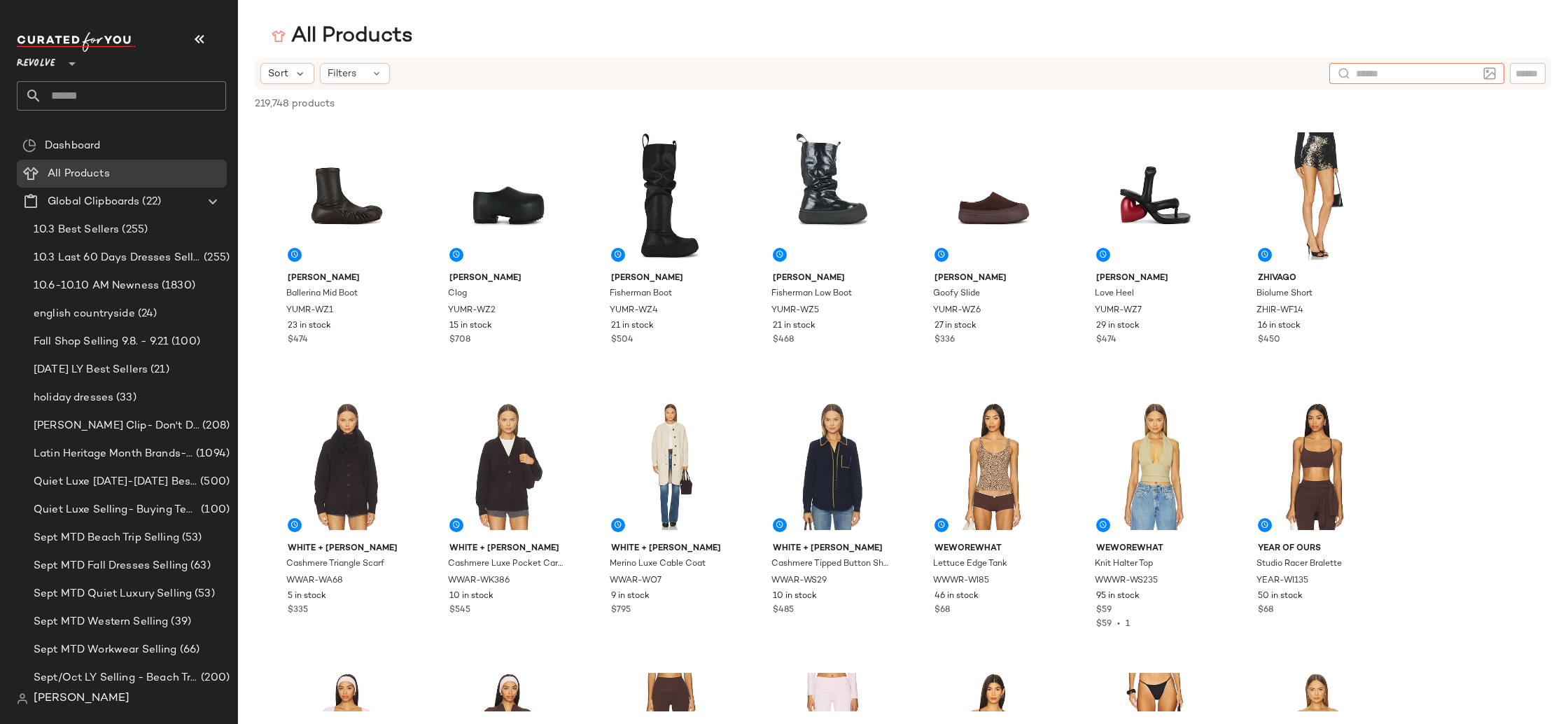
click at [76, 56] on icon at bounding box center [72, 64] width 17 height 17
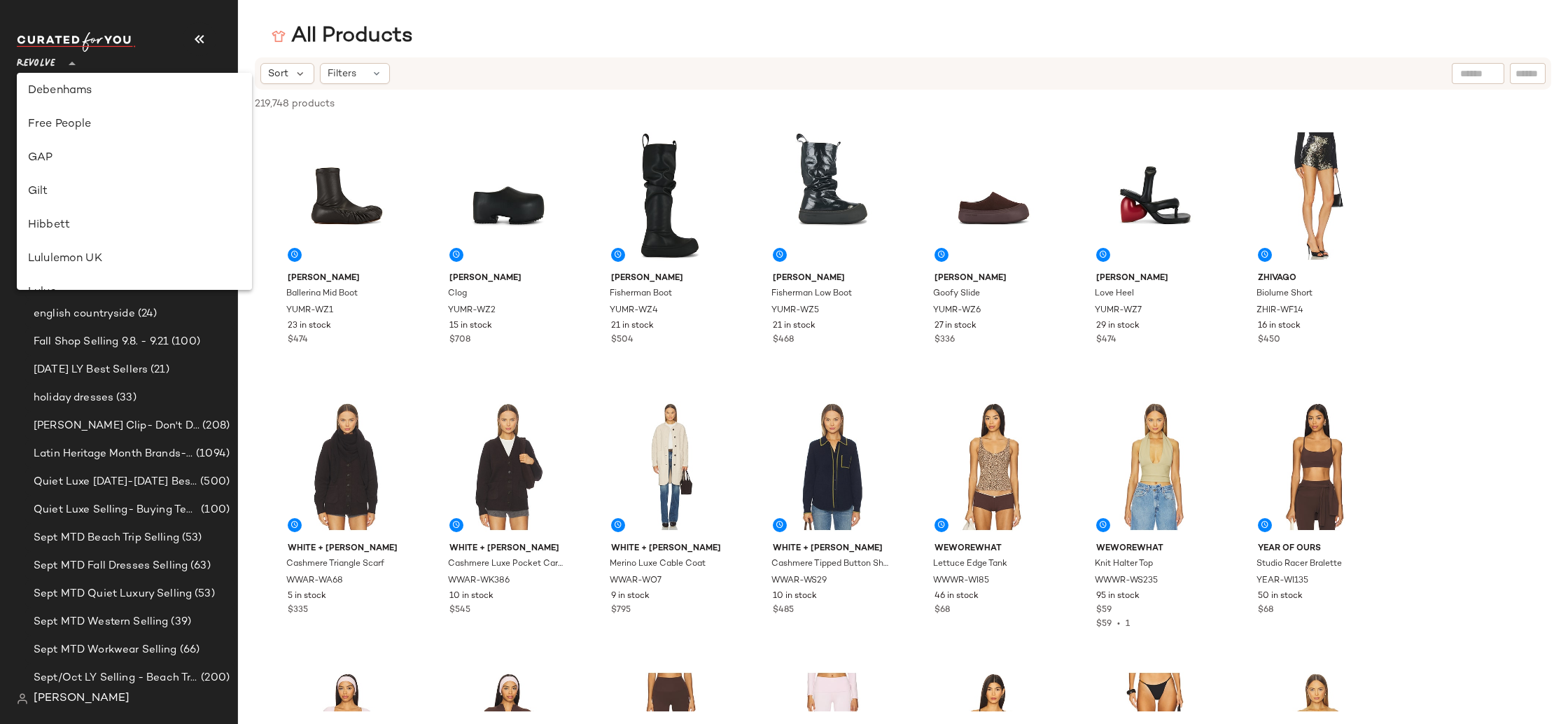
scroll to position [267, 0]
click at [119, 157] on div "GAP" at bounding box center [134, 164] width 213 height 17
type input "**"
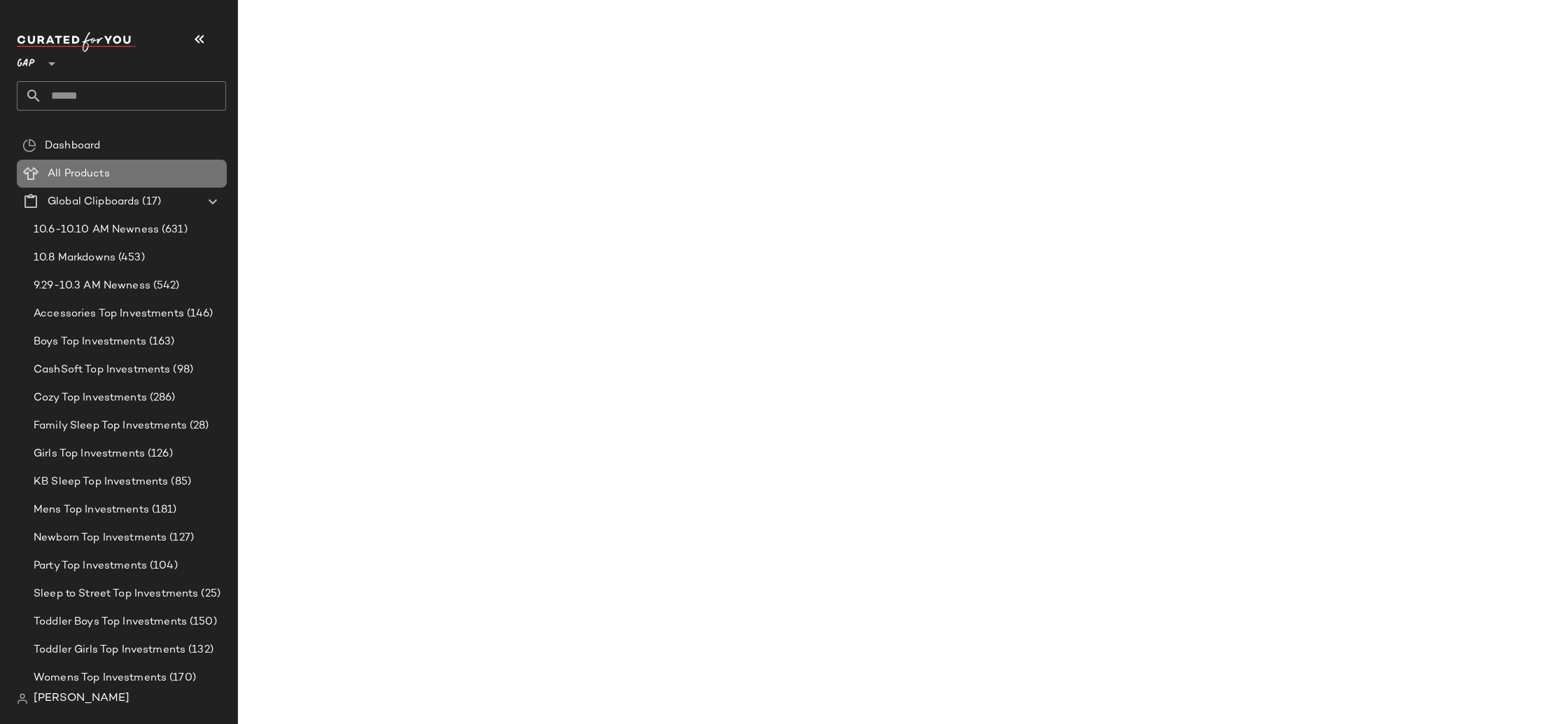
click at [128, 177] on div "All Products" at bounding box center [133, 174] width 178 height 16
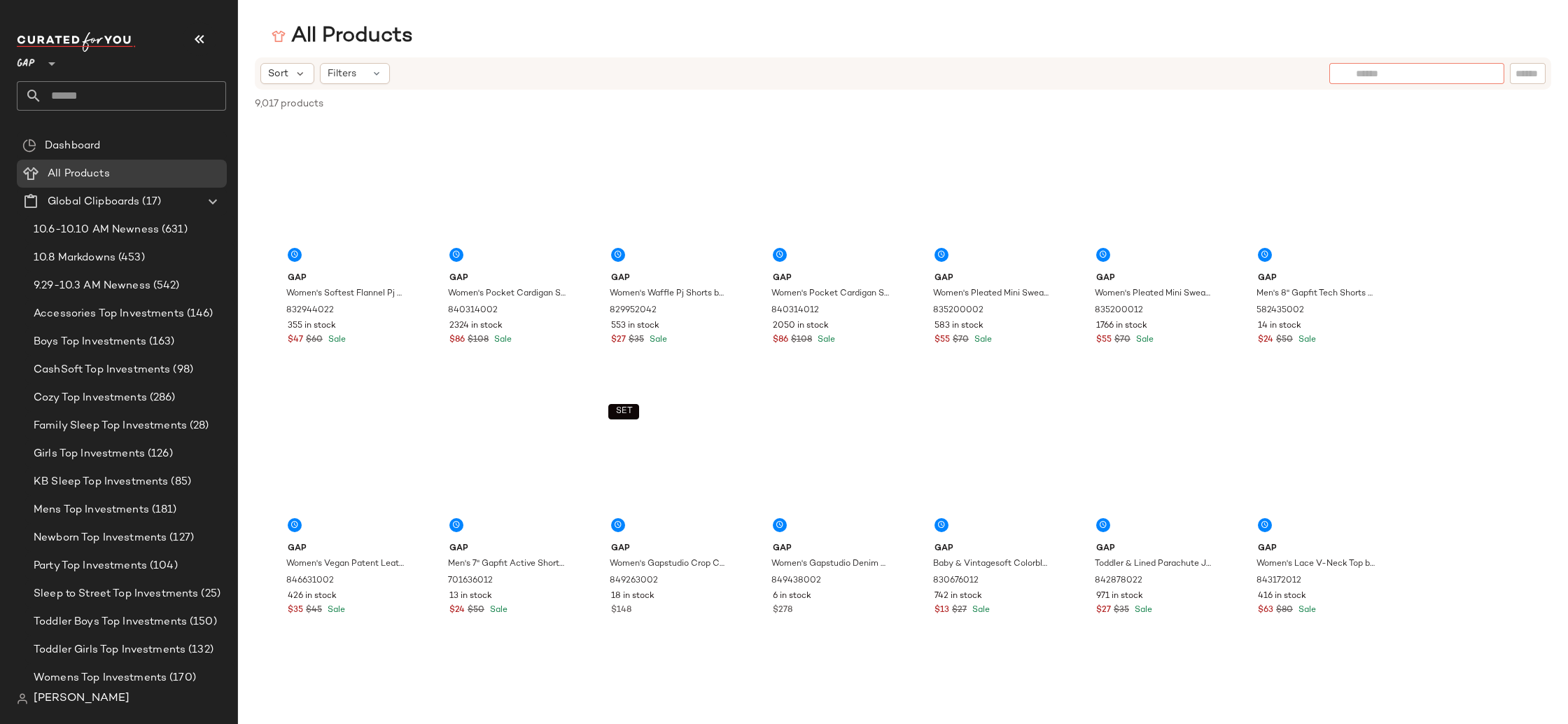
click at [1471, 79] on input "text" at bounding box center [1417, 74] width 122 height 15
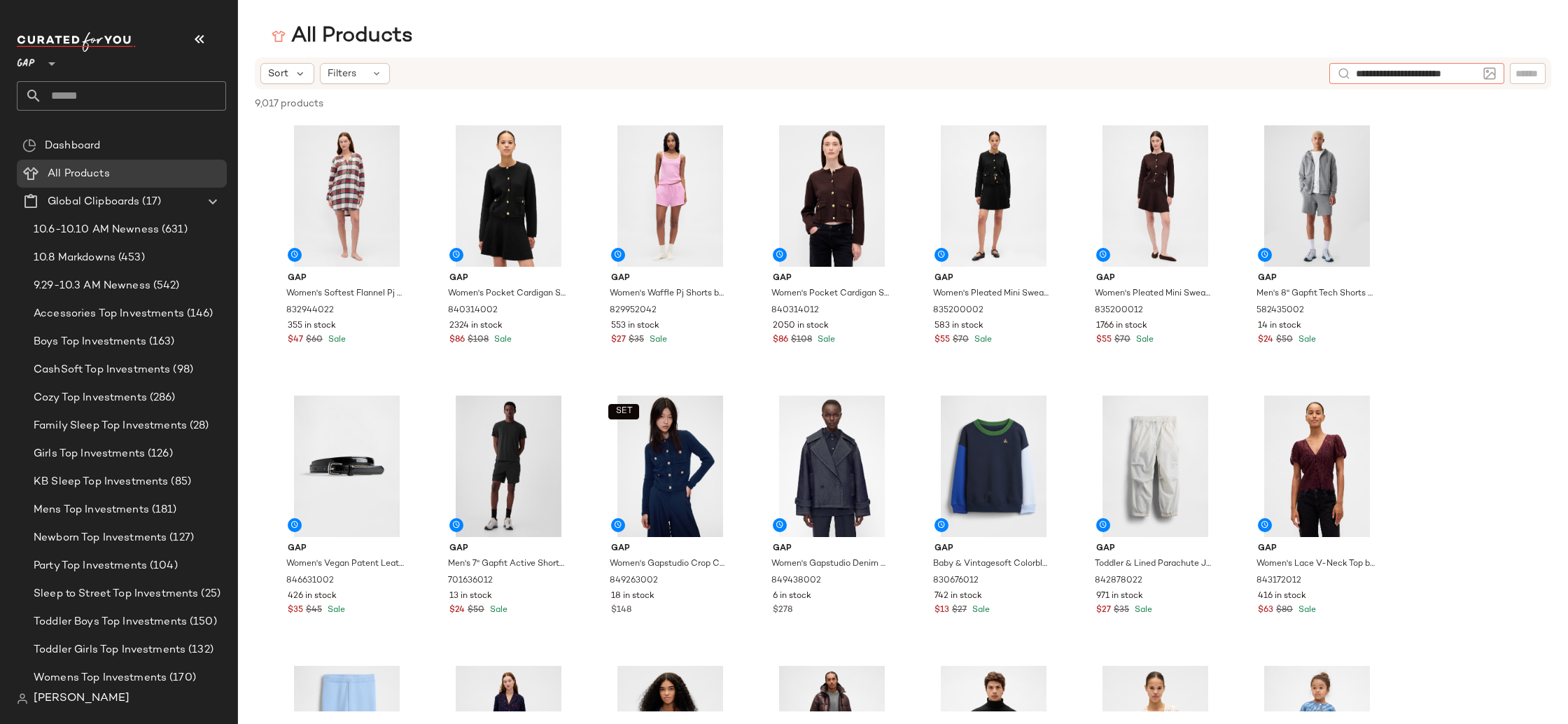
type input "**********"
